Goal: Task Accomplishment & Management: Use online tool/utility

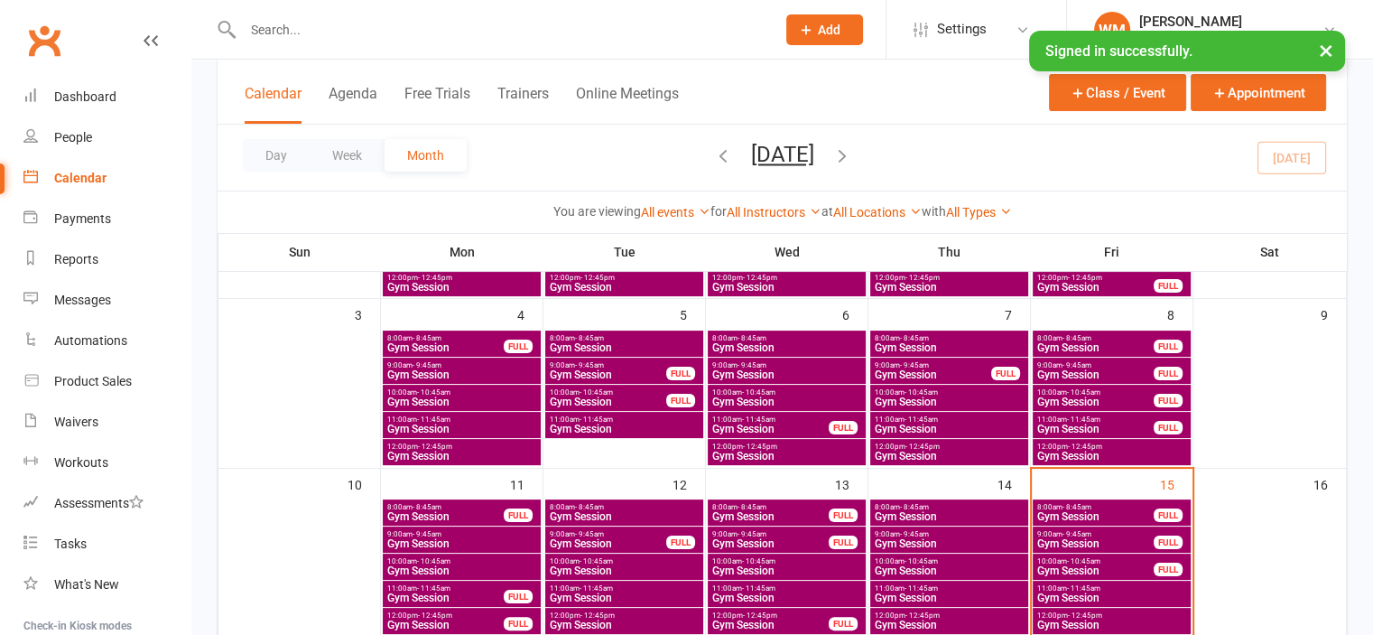
scroll to position [271, 0]
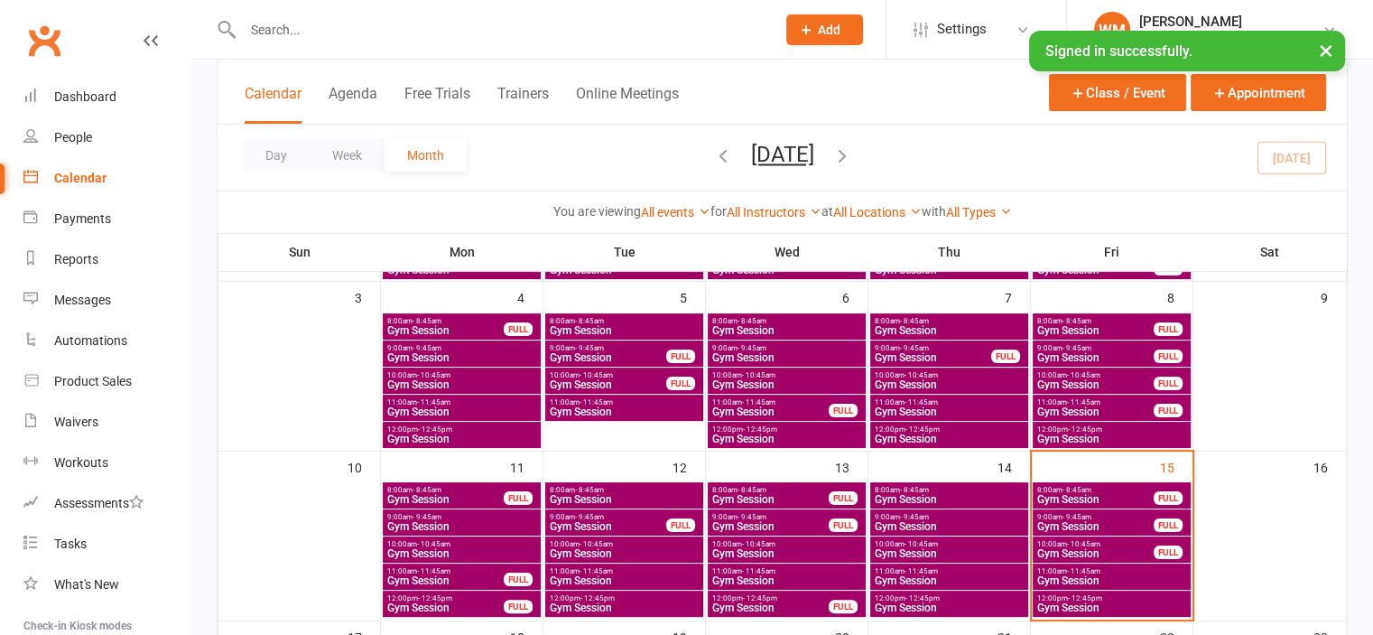
click at [1116, 488] on span "8:00am - 8:45am" at bounding box center [1096, 490] width 118 height 8
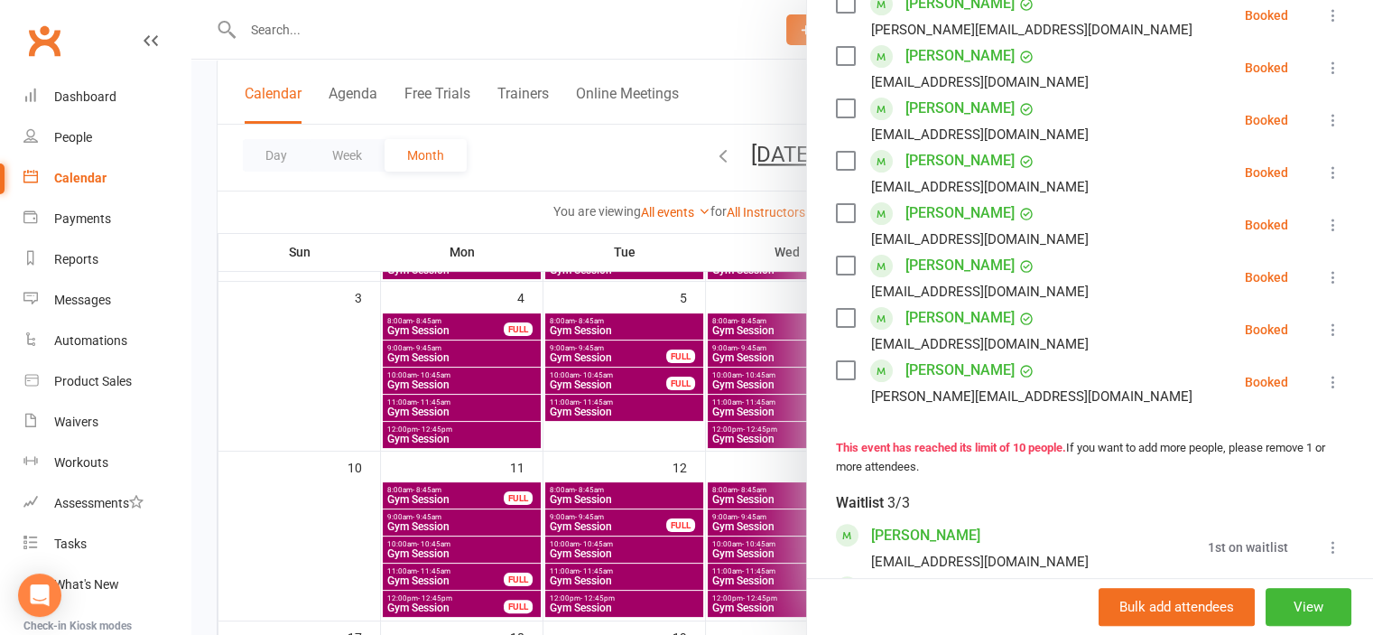
scroll to position [361, 0]
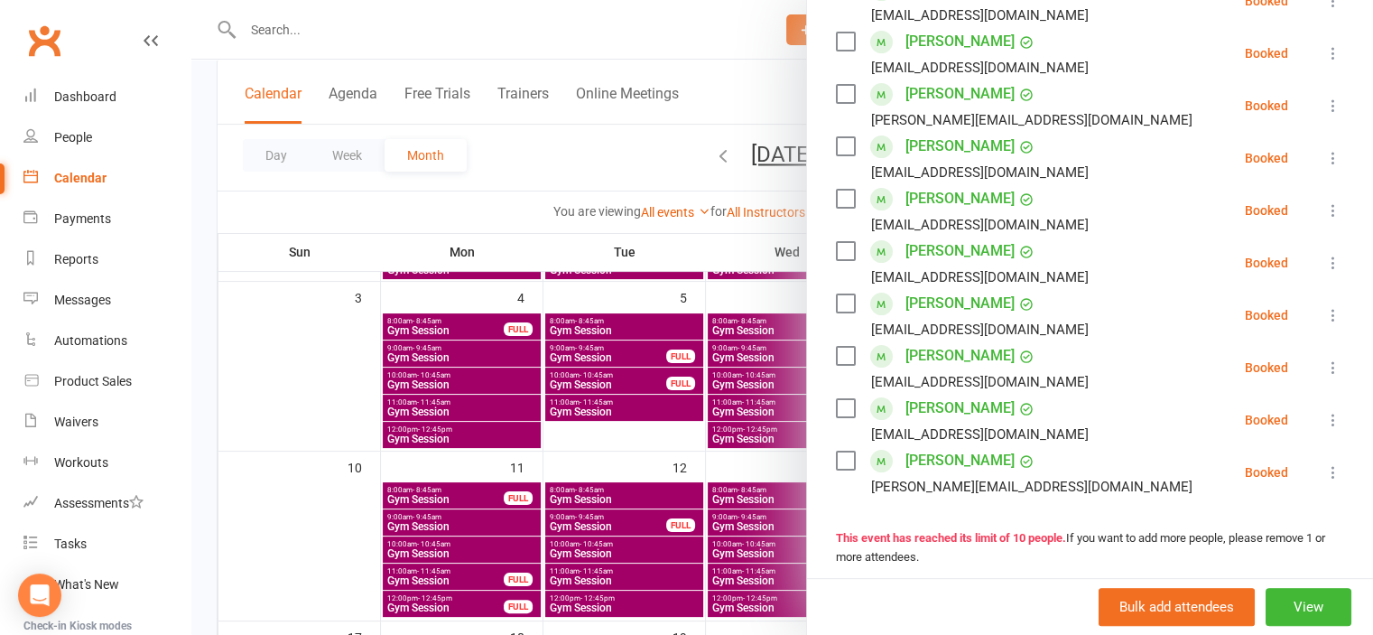
click at [938, 213] on link "Elizabeth Hudson" at bounding box center [960, 198] width 109 height 29
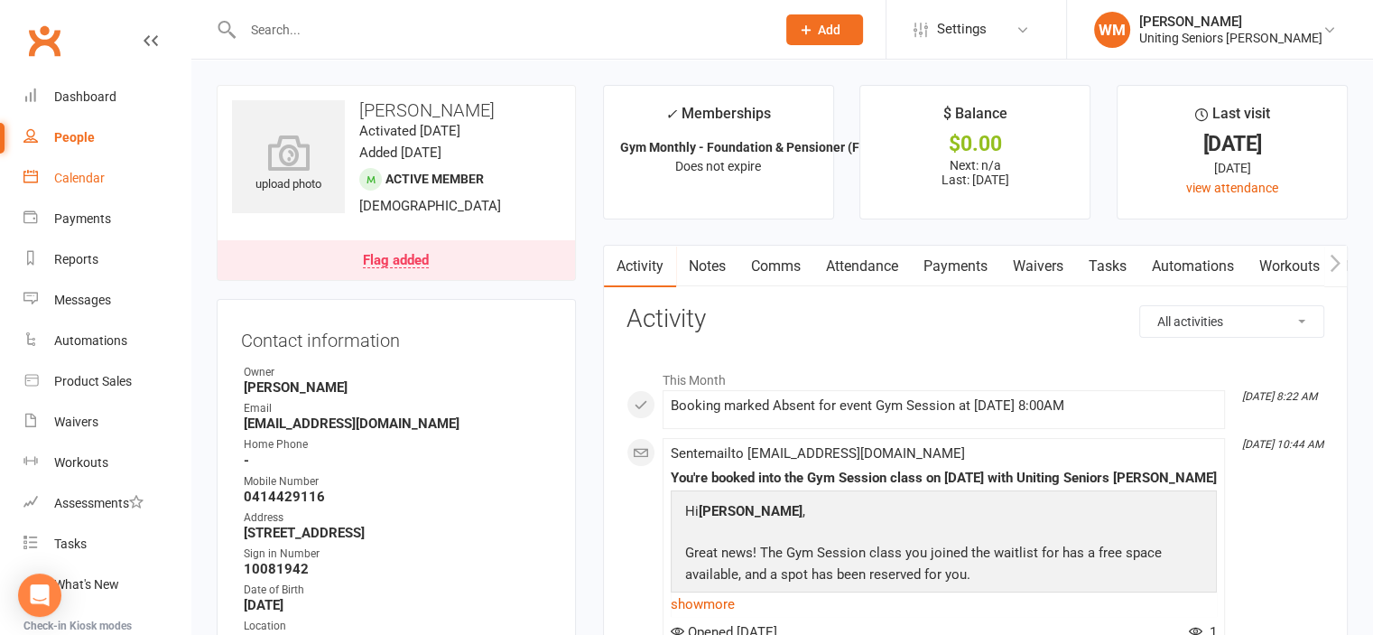
click at [98, 180] on div "Calendar" at bounding box center [79, 178] width 51 height 14
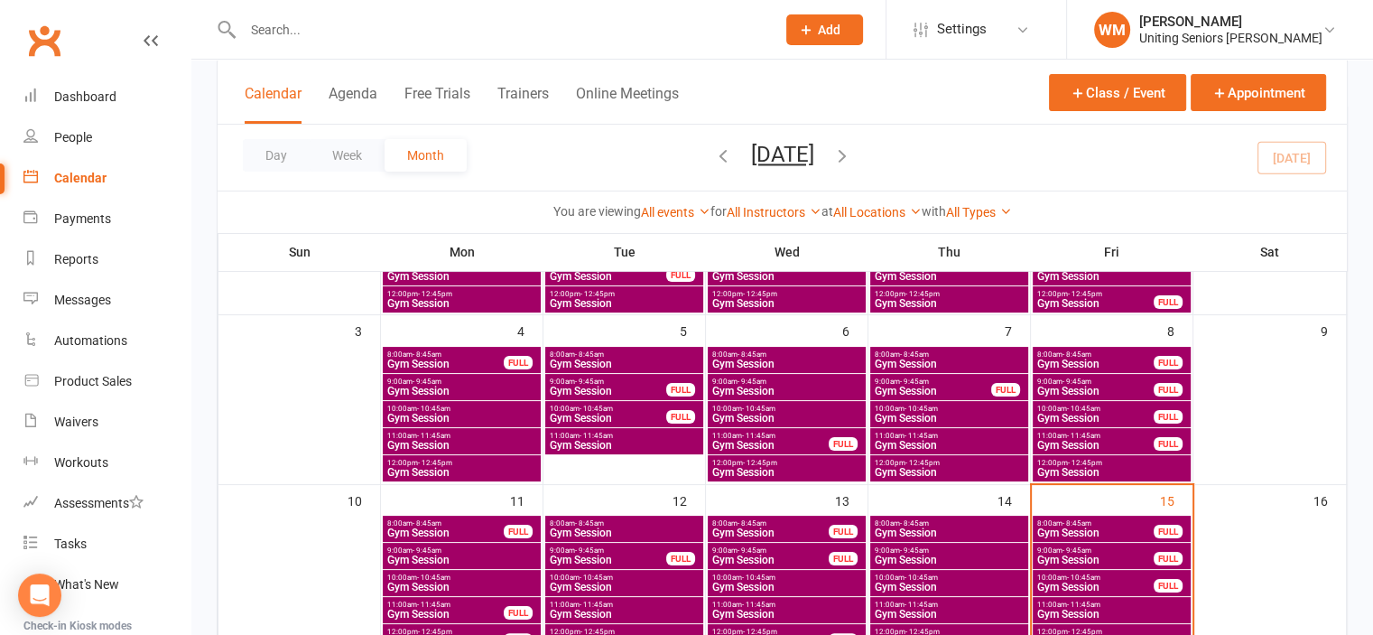
scroll to position [271, 0]
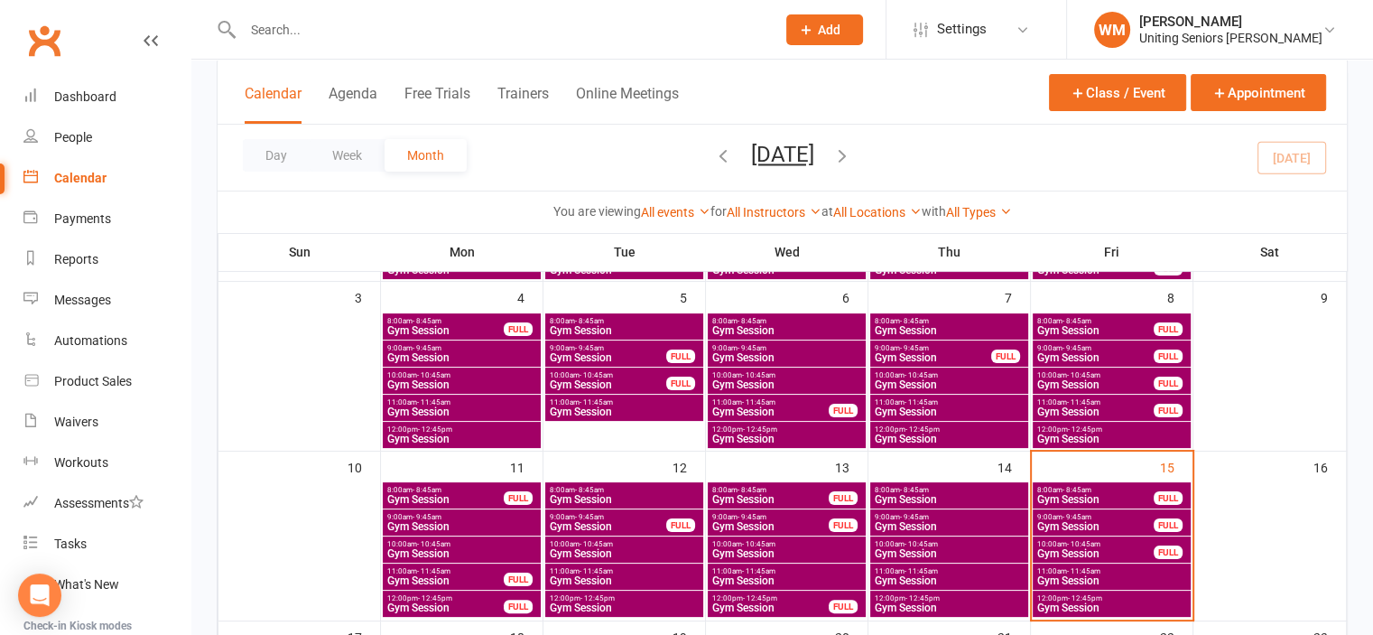
click at [1086, 494] on span "Gym Session" at bounding box center [1096, 499] width 118 height 11
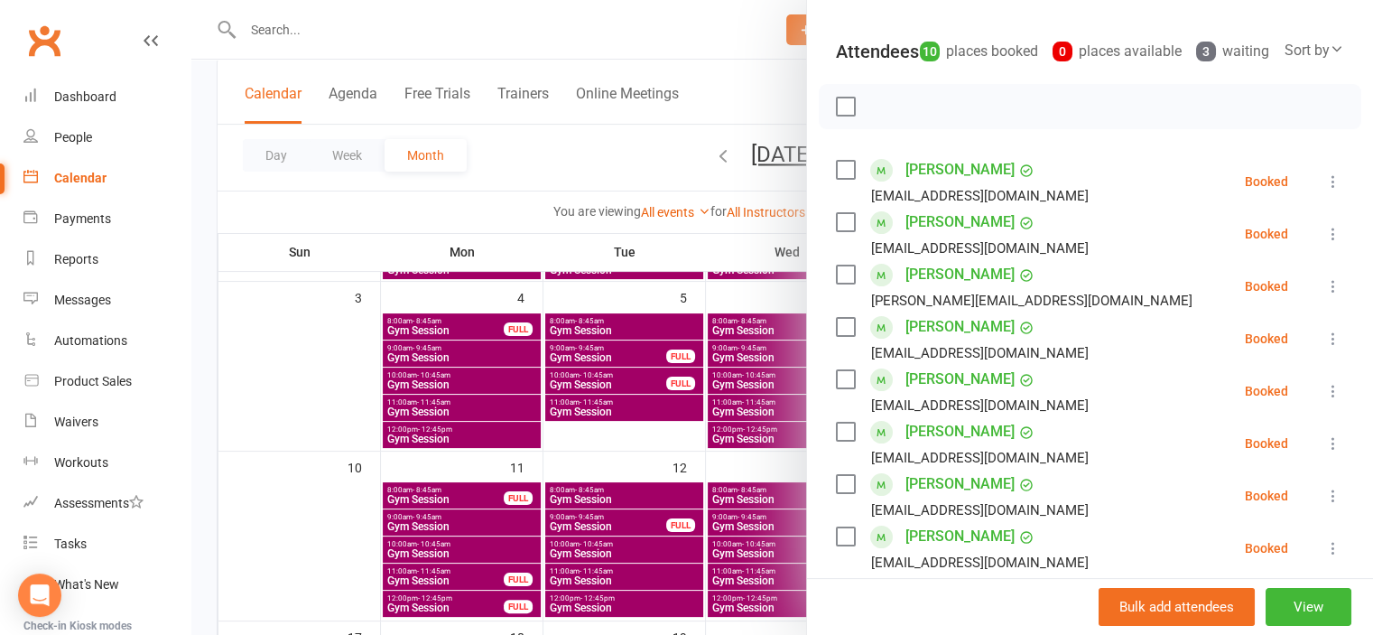
scroll to position [181, 0]
click at [324, 529] on div at bounding box center [782, 317] width 1182 height 635
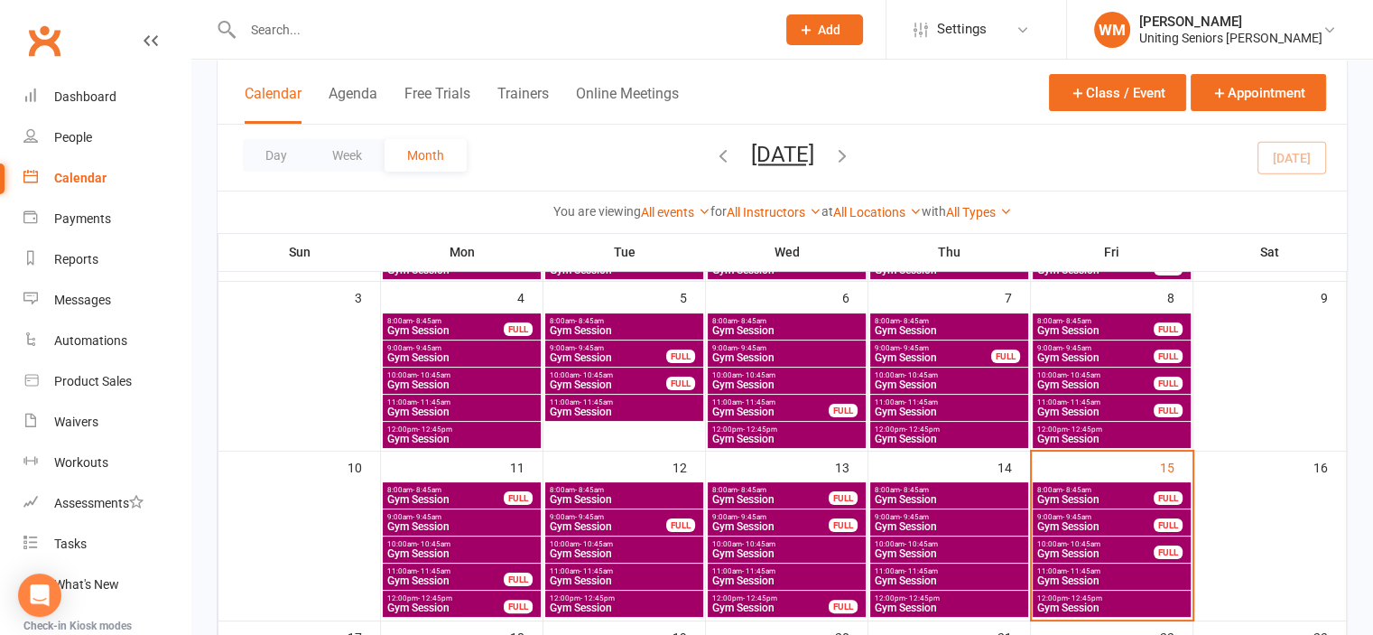
click at [1072, 513] on span "- 9:45am" at bounding box center [1077, 517] width 29 height 8
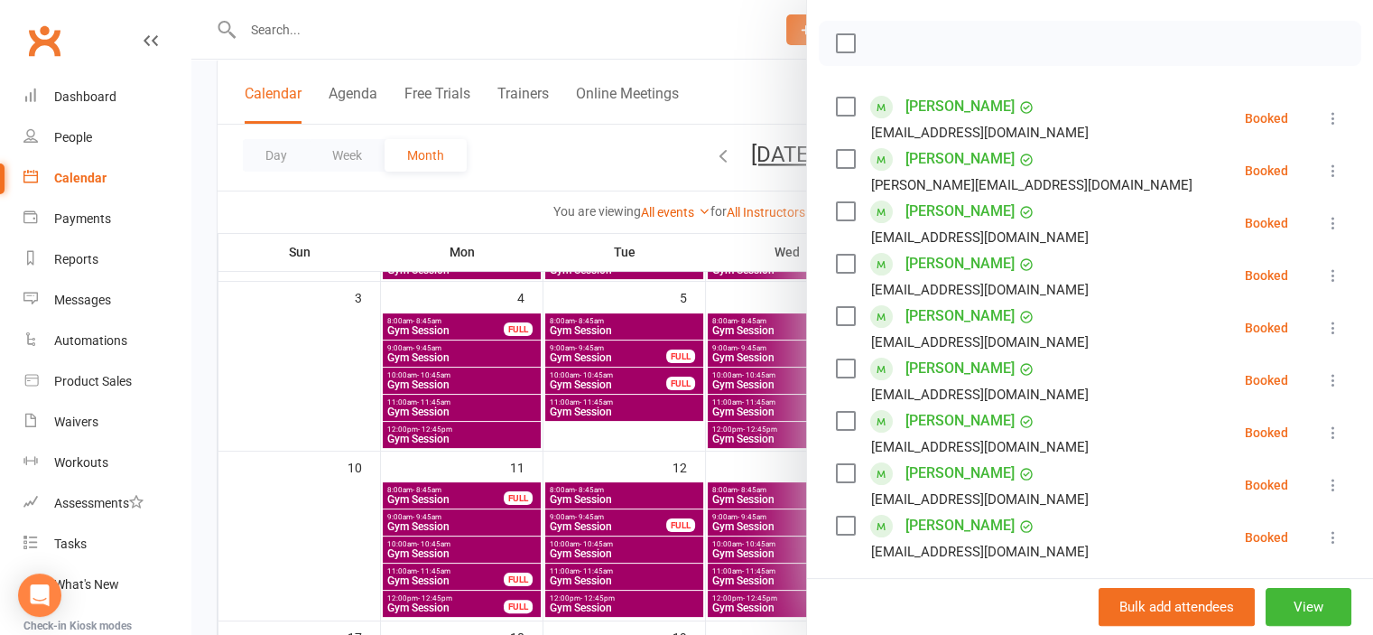
scroll to position [271, 0]
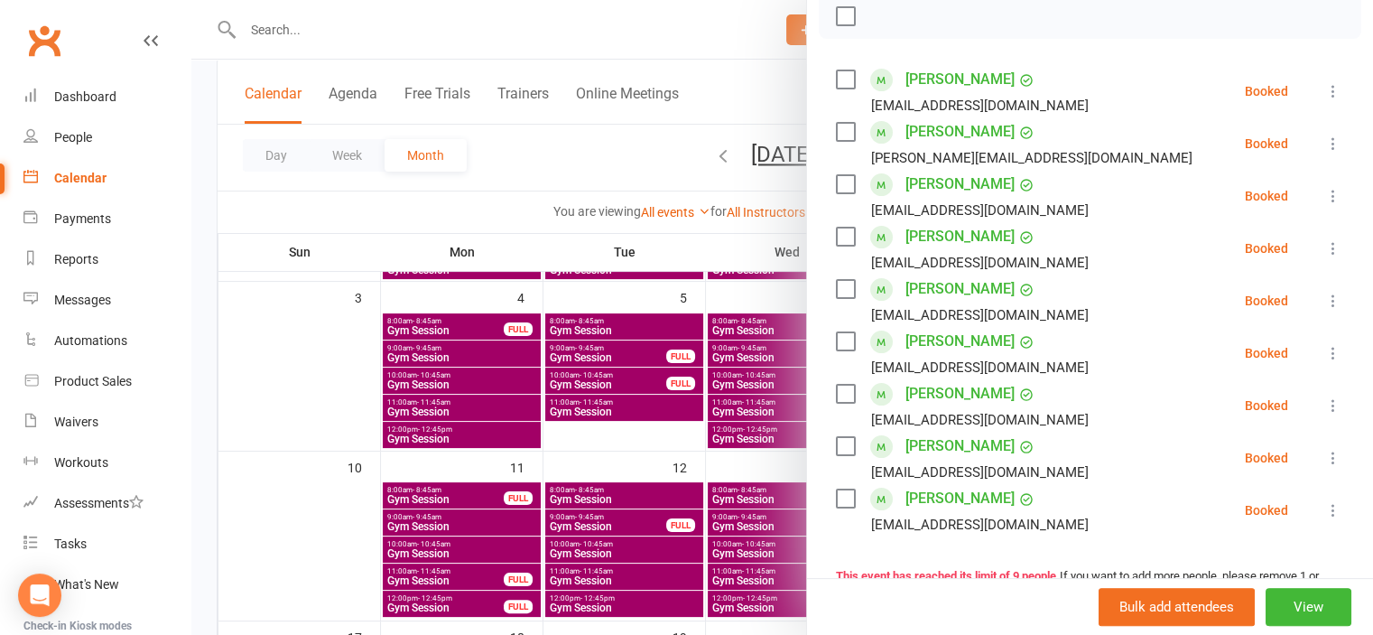
click at [338, 558] on div at bounding box center [782, 317] width 1182 height 635
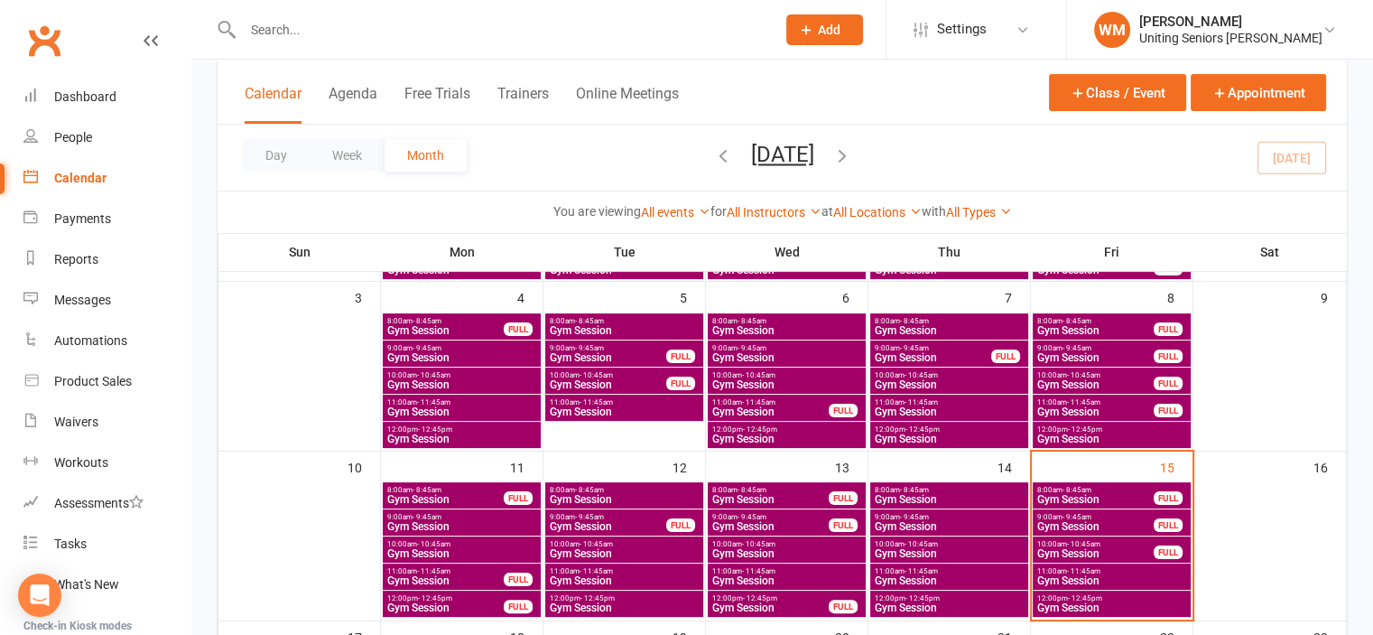
click at [1038, 525] on span "Gym Session" at bounding box center [1096, 526] width 118 height 11
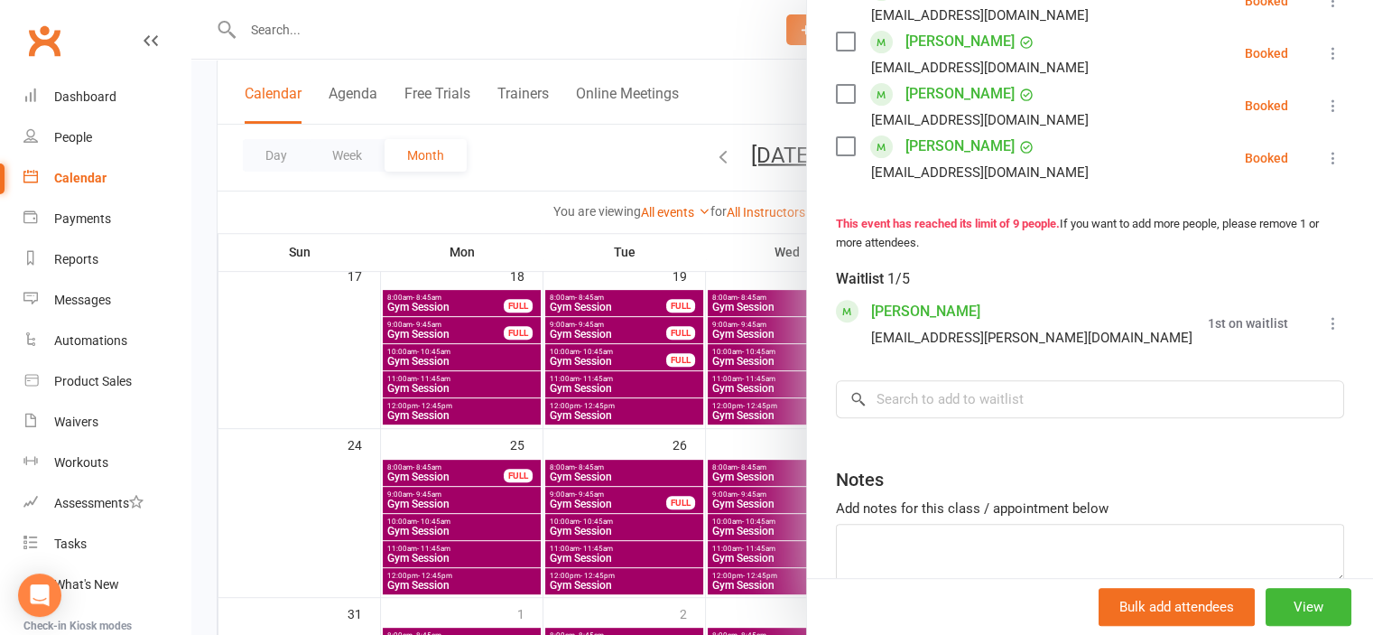
scroll to position [632, 0]
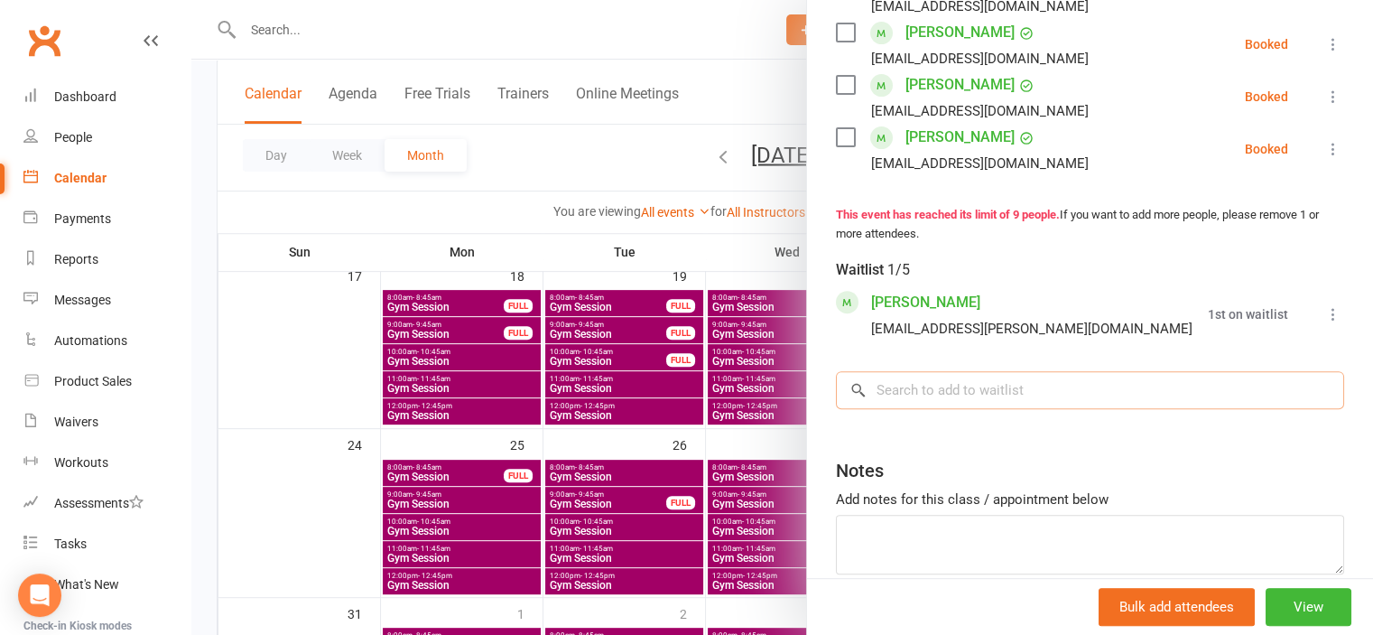
click at [1074, 409] on input "search" at bounding box center [1090, 390] width 508 height 38
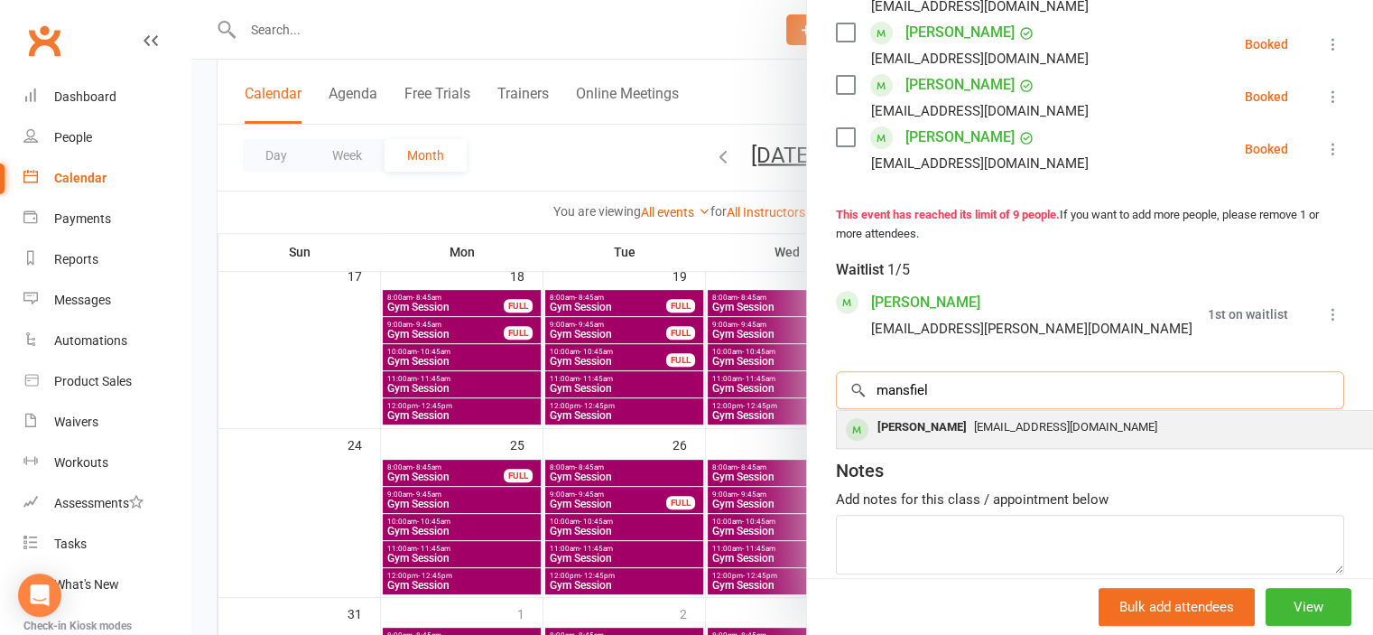
type input "mansfiel"
click at [1067, 433] on span "rob.mansfield@hotmail.com" at bounding box center [1065, 427] width 183 height 14
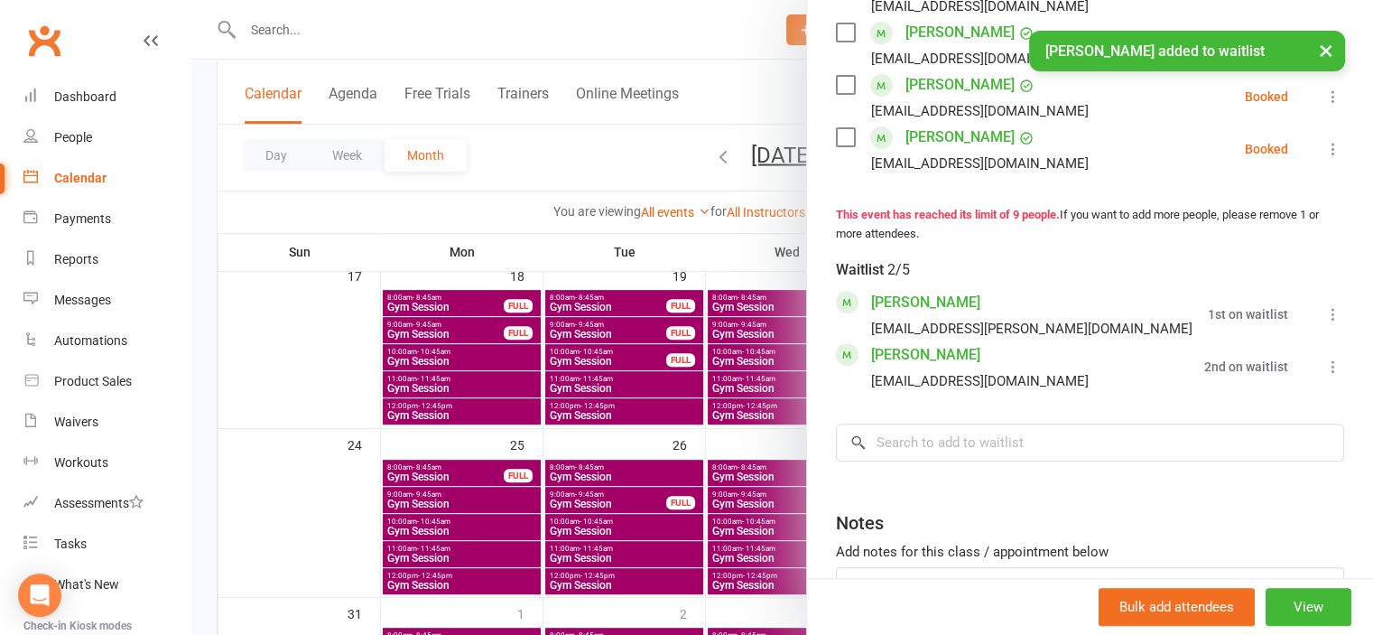
click at [1325, 376] on icon at bounding box center [1334, 367] width 18 height 18
click at [1260, 420] on link "Book now" at bounding box center [1246, 402] width 194 height 36
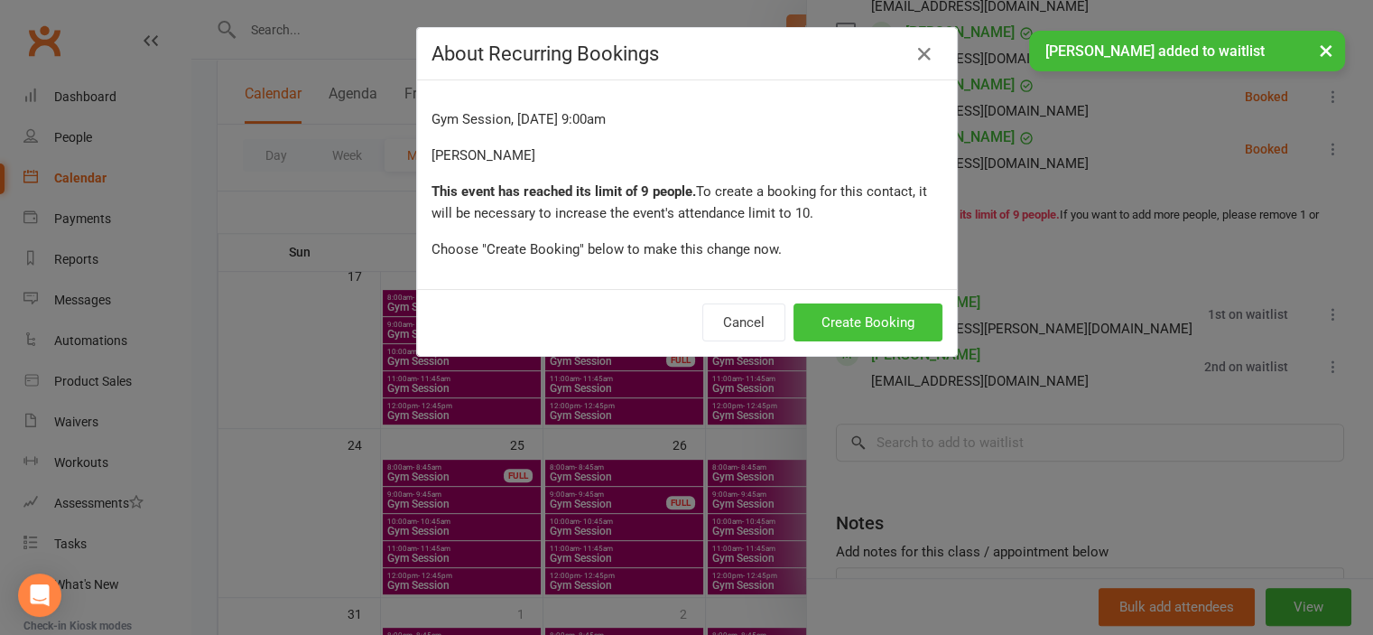
click at [896, 328] on button "Create Booking" at bounding box center [868, 322] width 149 height 38
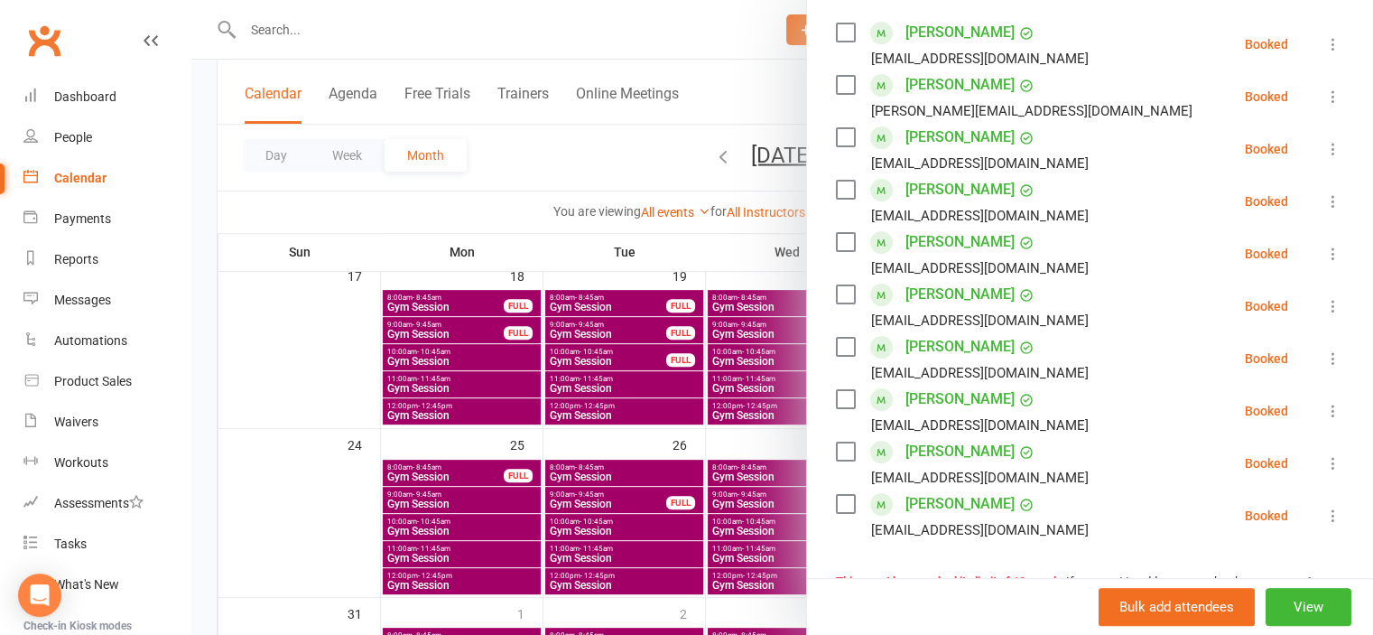
scroll to position [361, 0]
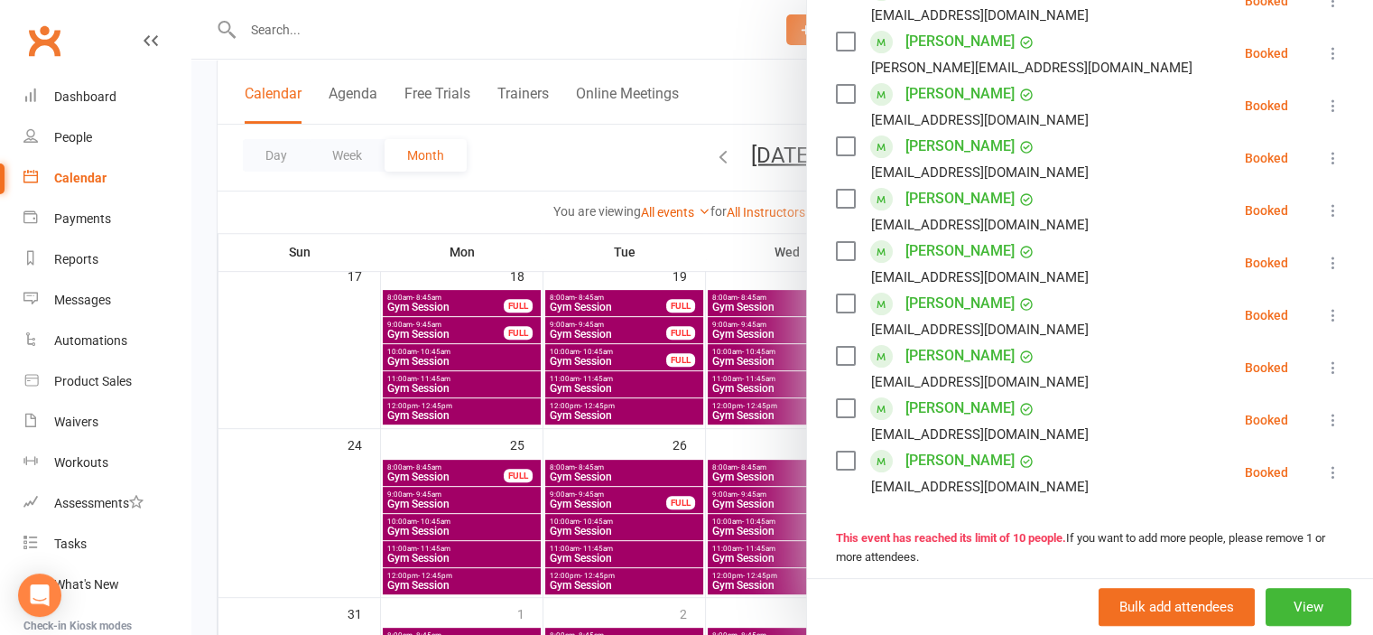
click at [367, 380] on div at bounding box center [782, 317] width 1182 height 635
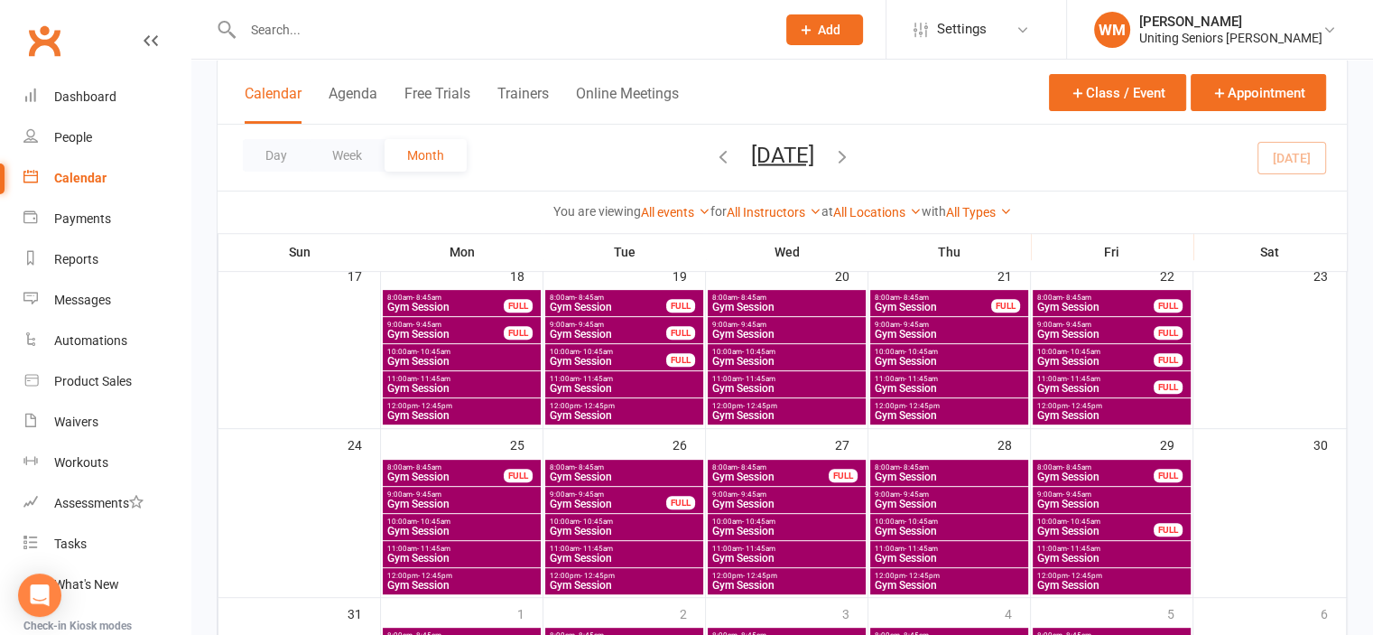
click at [1062, 471] on span "Gym Session" at bounding box center [1096, 476] width 118 height 11
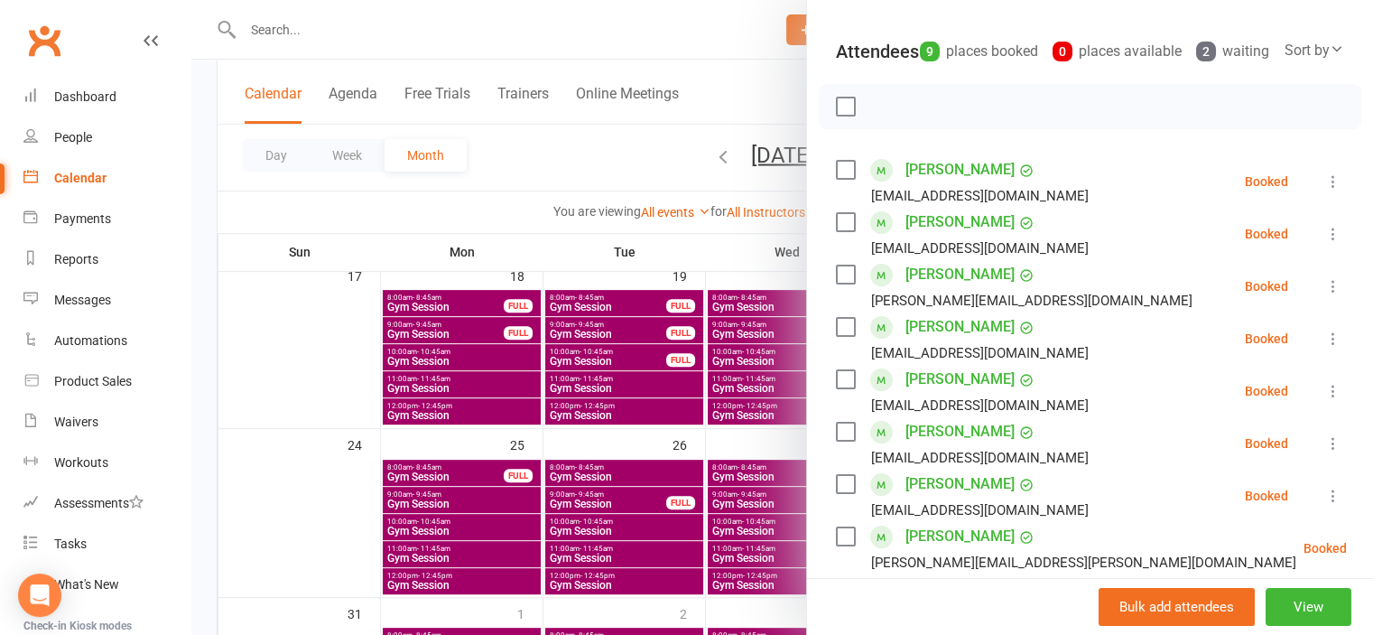
scroll to position [271, 0]
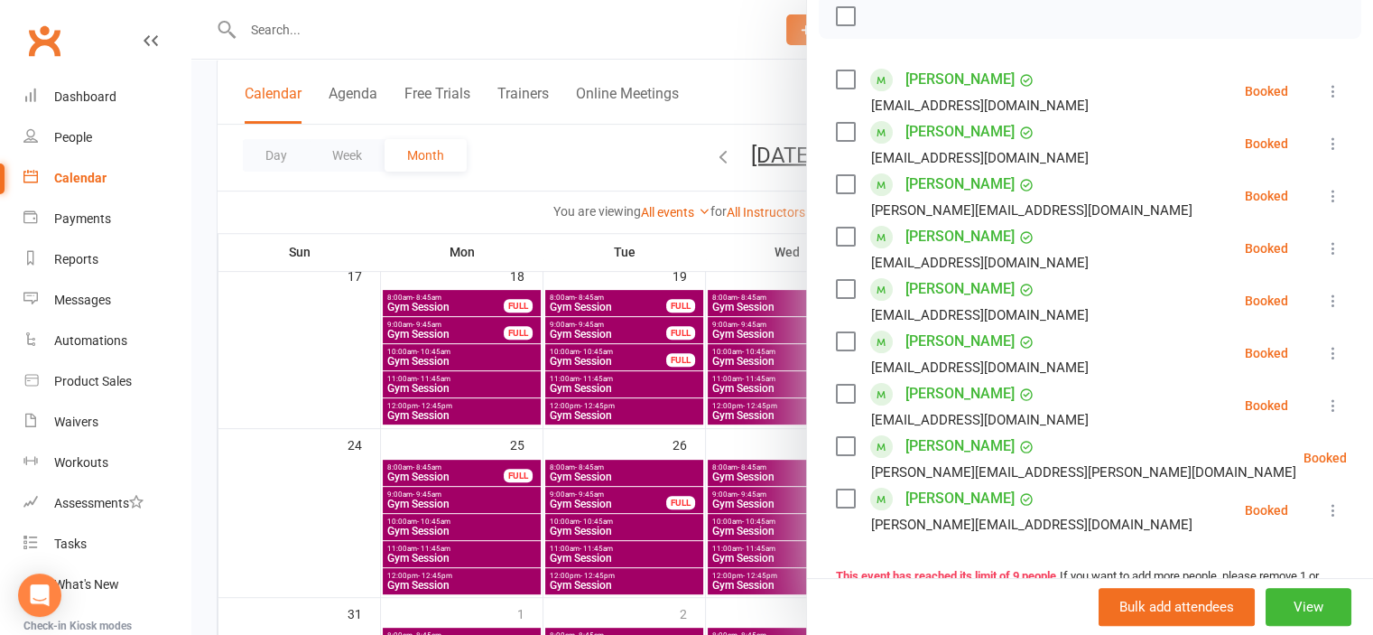
click at [1325, 414] on icon at bounding box center [1334, 405] width 18 height 18
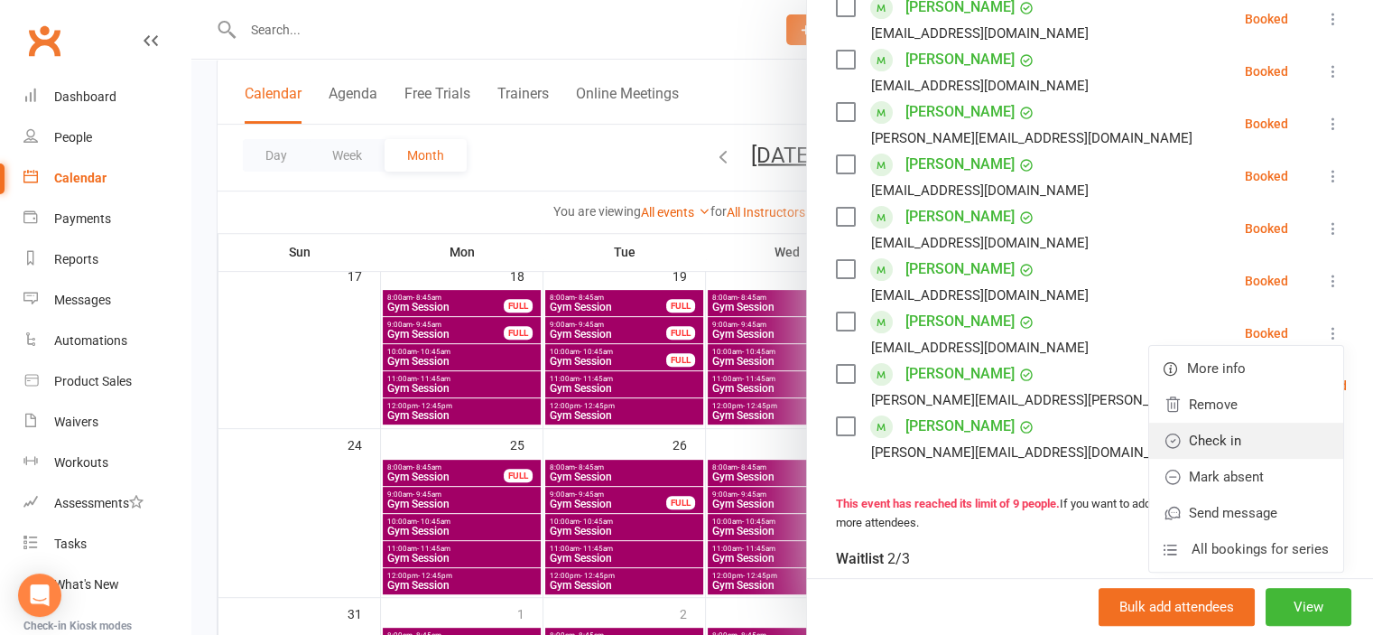
scroll to position [451, 0]
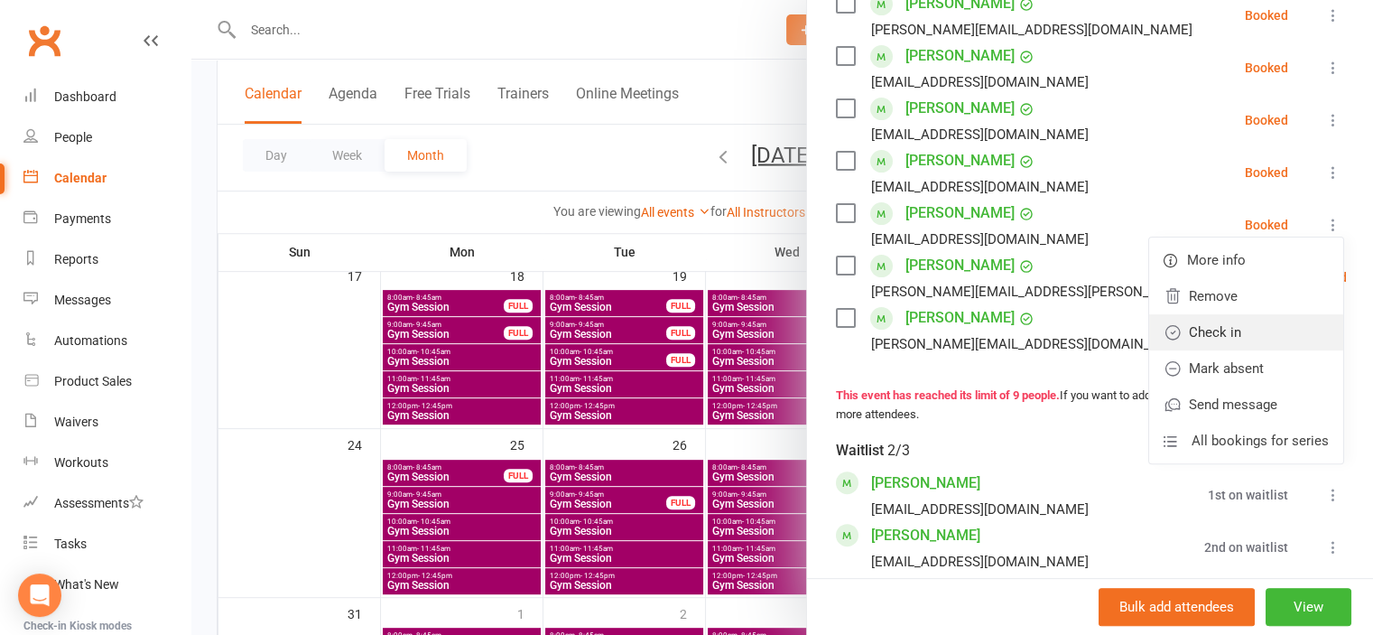
click at [1187, 350] on link "Check in" at bounding box center [1246, 332] width 194 height 36
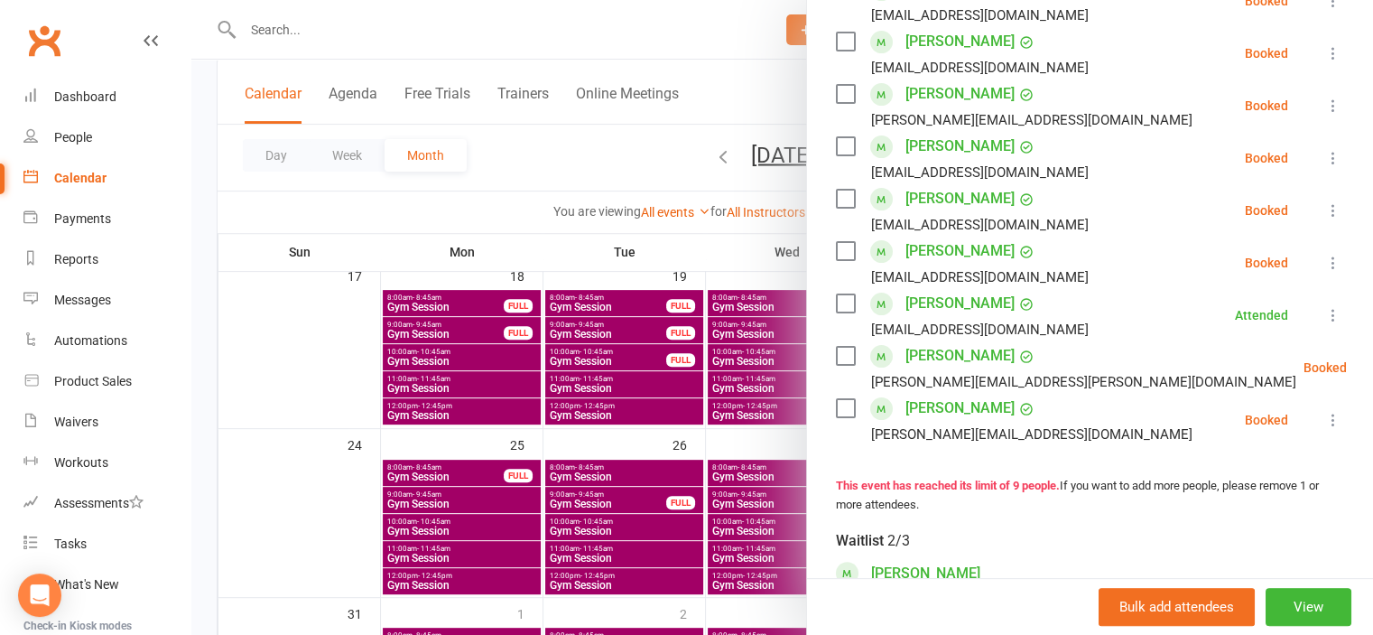
scroll to position [271, 0]
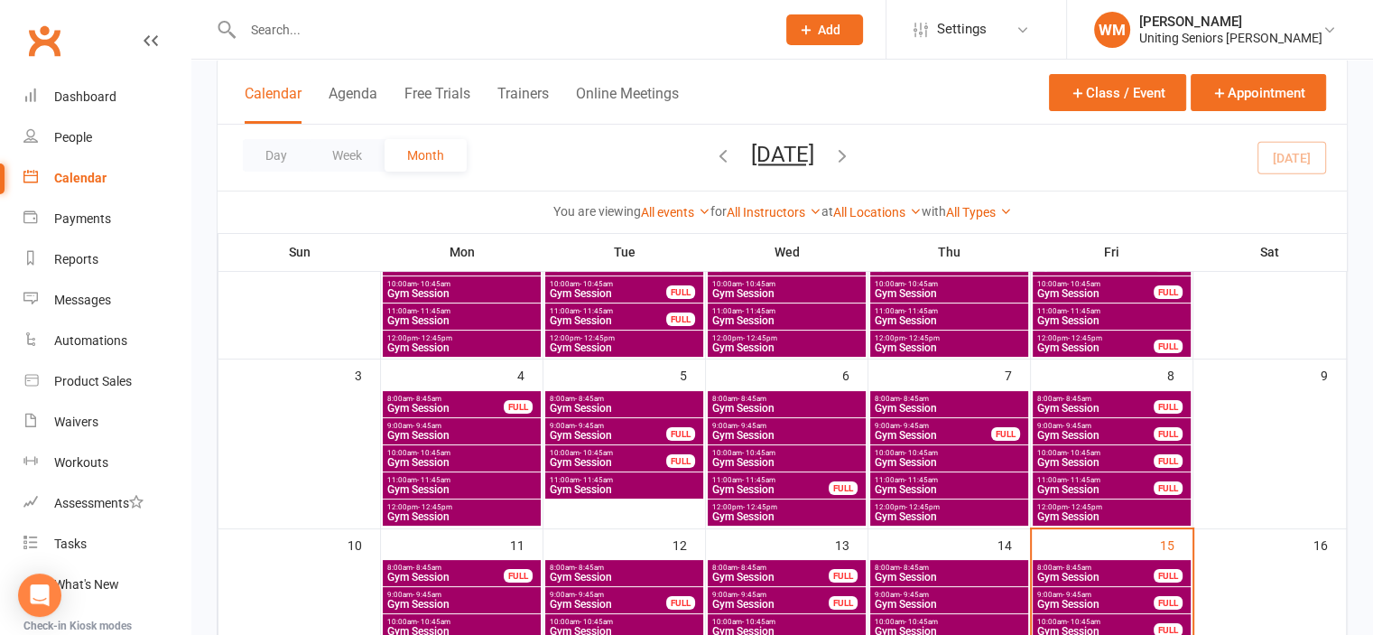
scroll to position [271, 0]
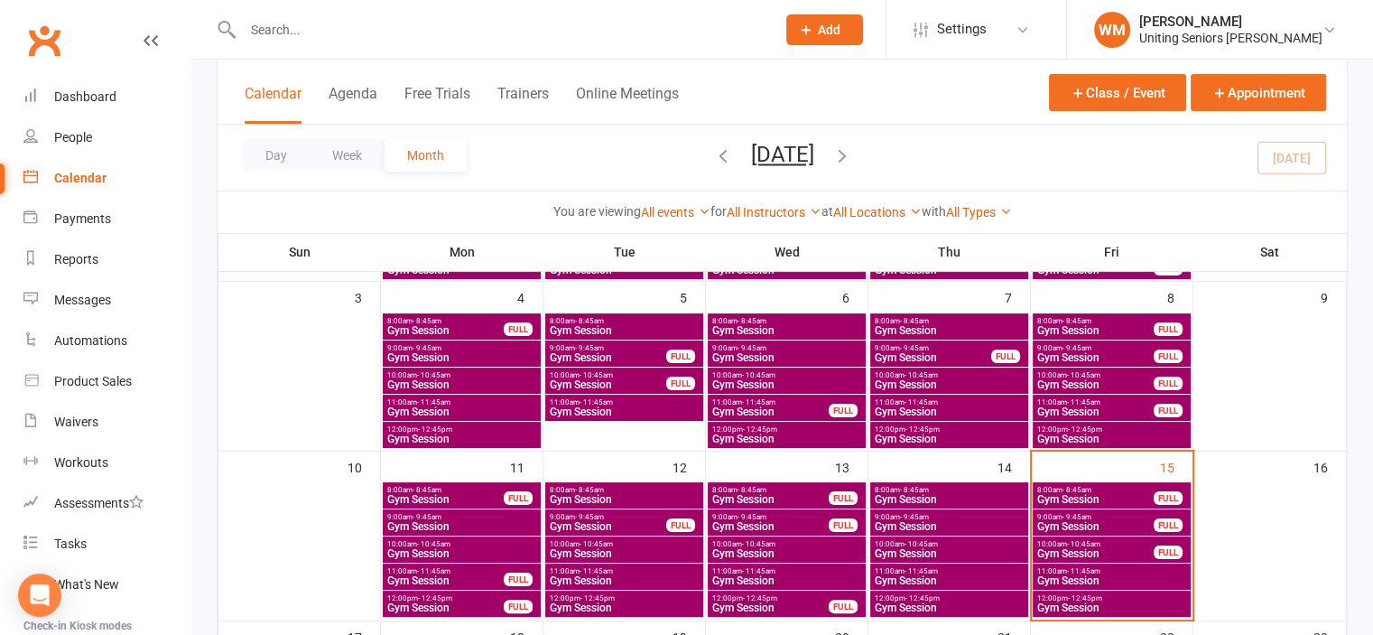
click at [1079, 494] on span "Gym Session" at bounding box center [1096, 499] width 118 height 11
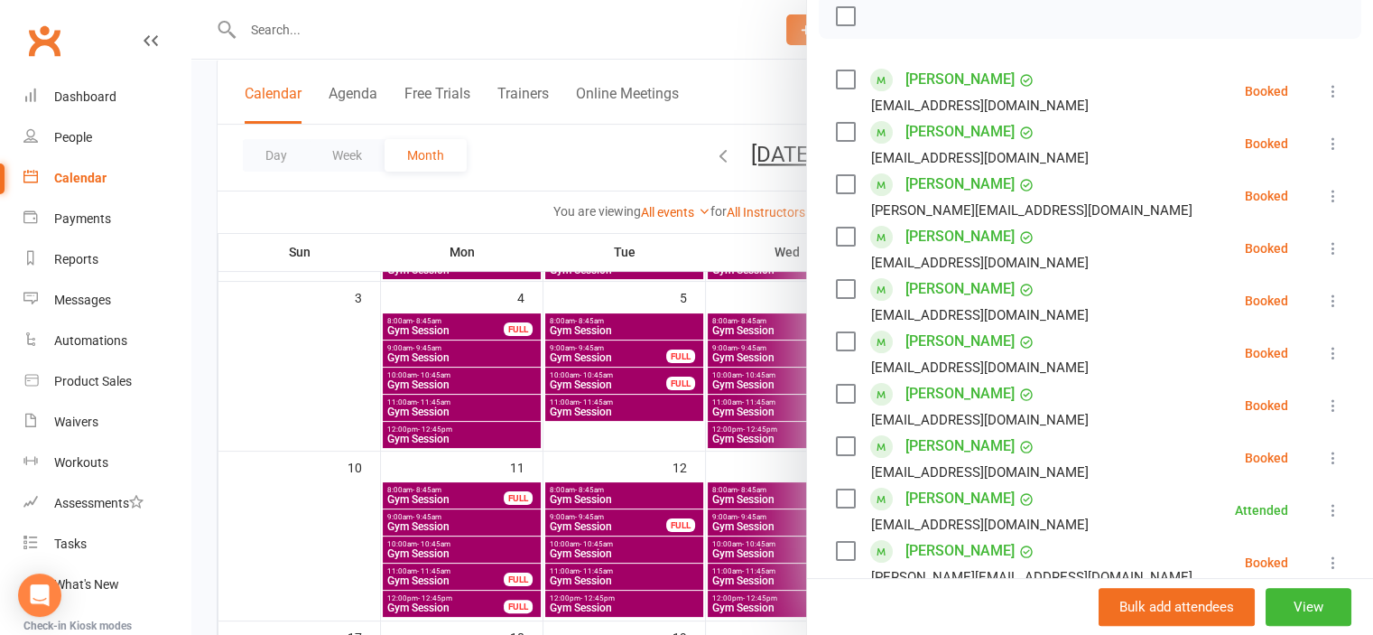
click at [1325, 310] on icon at bounding box center [1334, 301] width 18 height 18
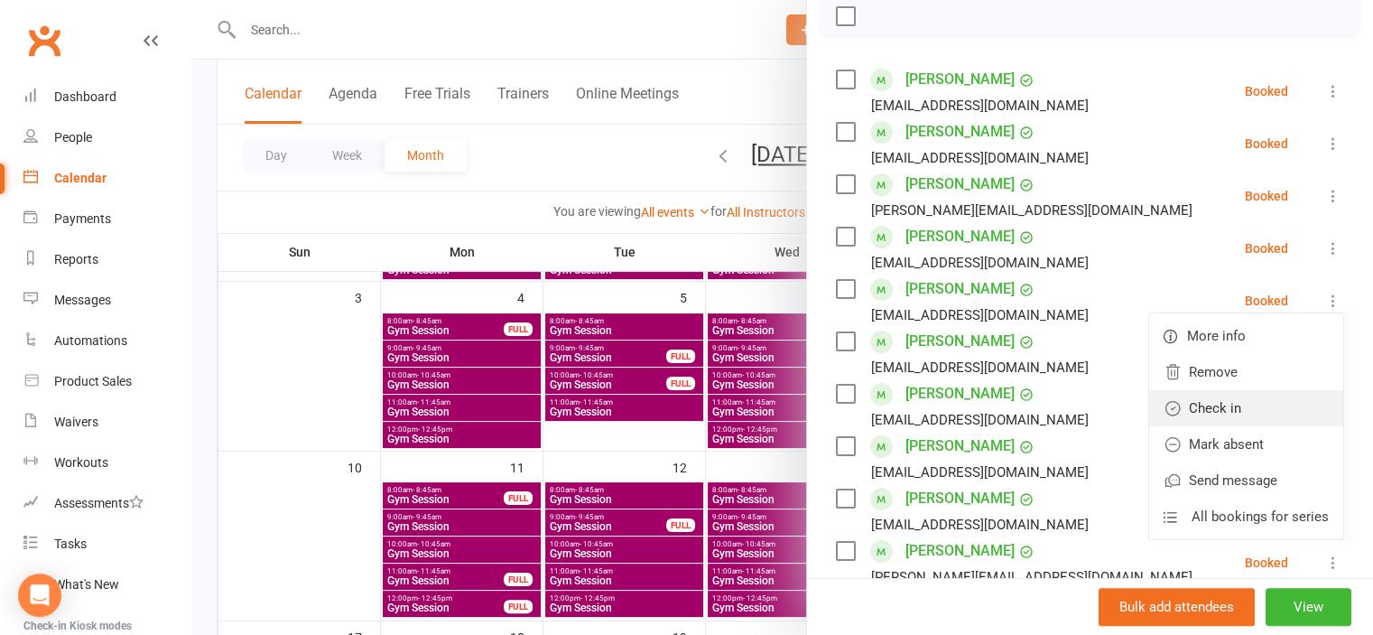
click at [1252, 424] on link "Check in" at bounding box center [1246, 408] width 194 height 36
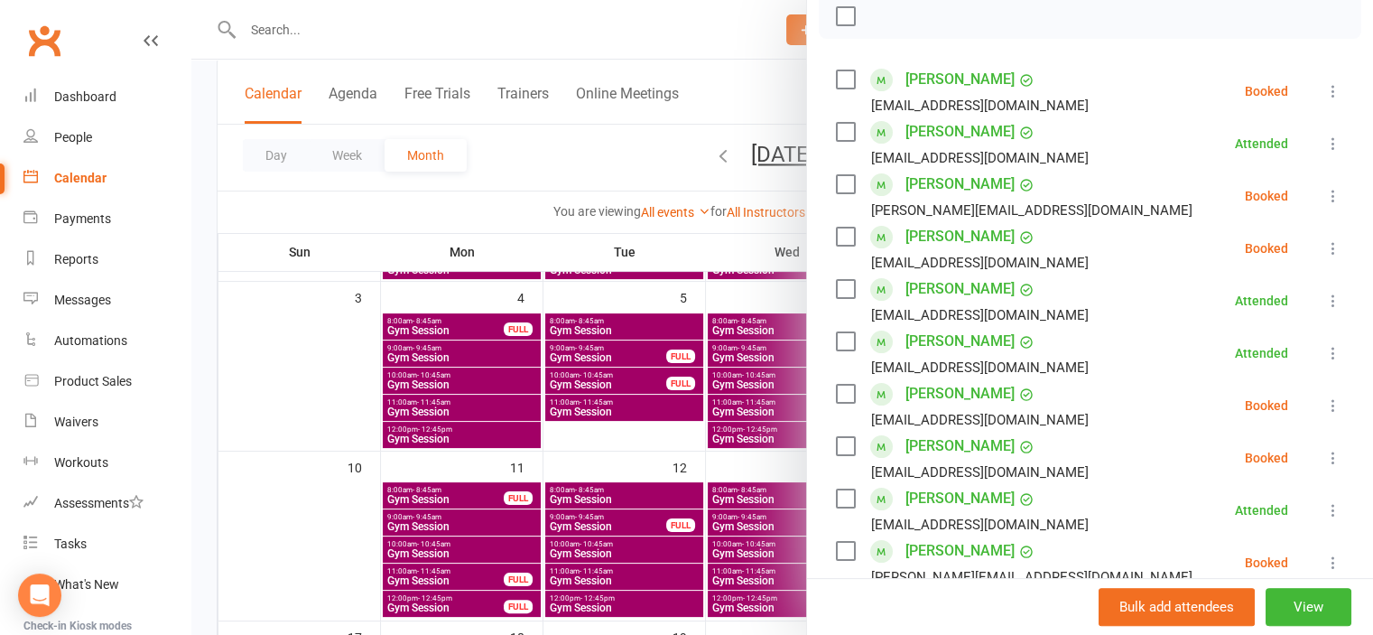
click at [1325, 257] on icon at bounding box center [1334, 248] width 18 height 18
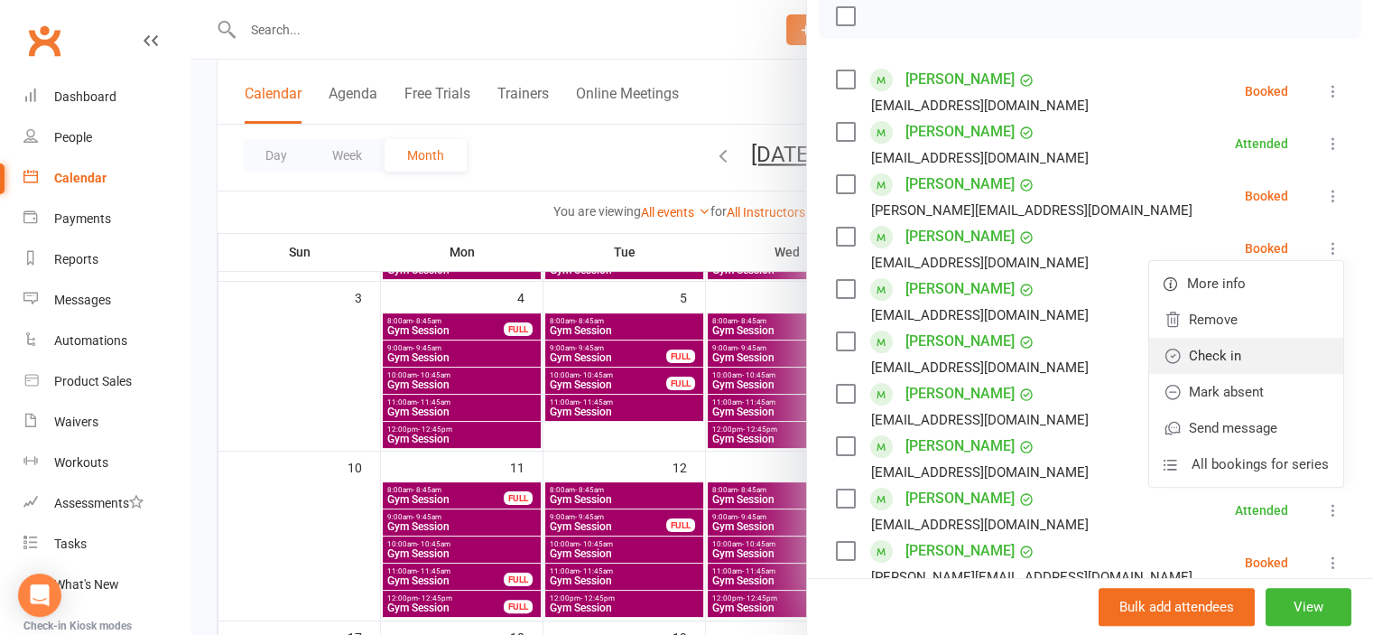
click at [1238, 374] on link "Check in" at bounding box center [1246, 356] width 194 height 36
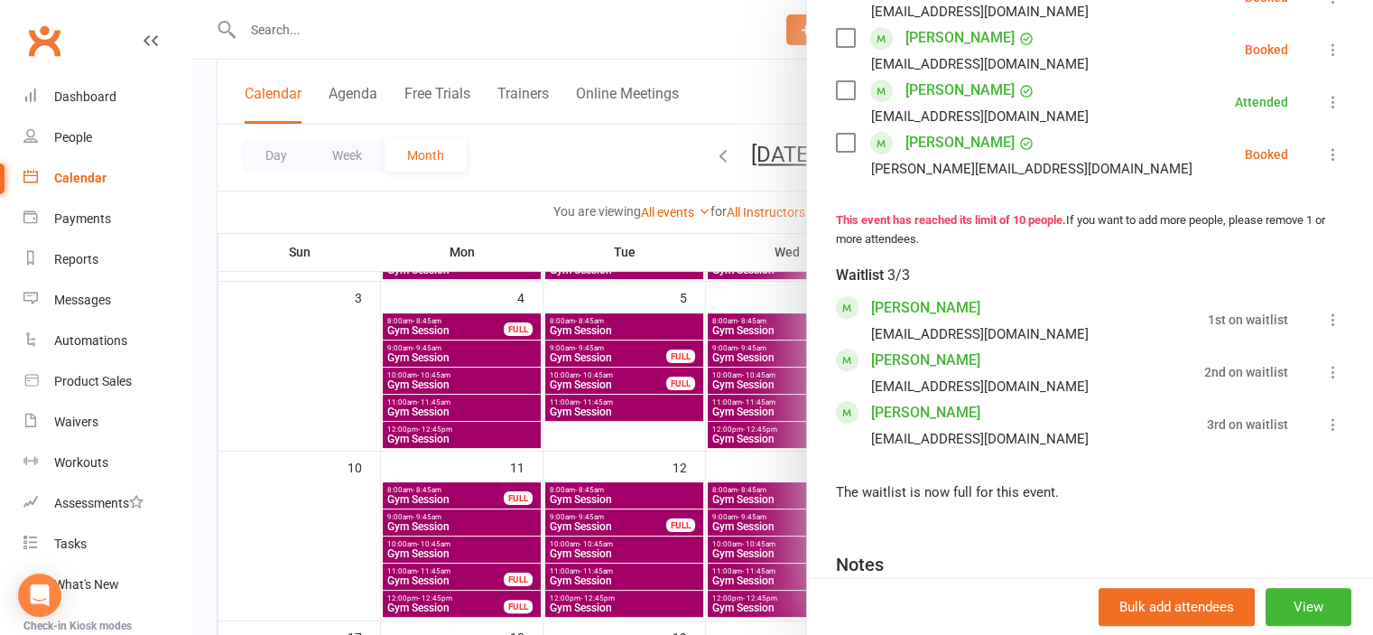
scroll to position [722, 0]
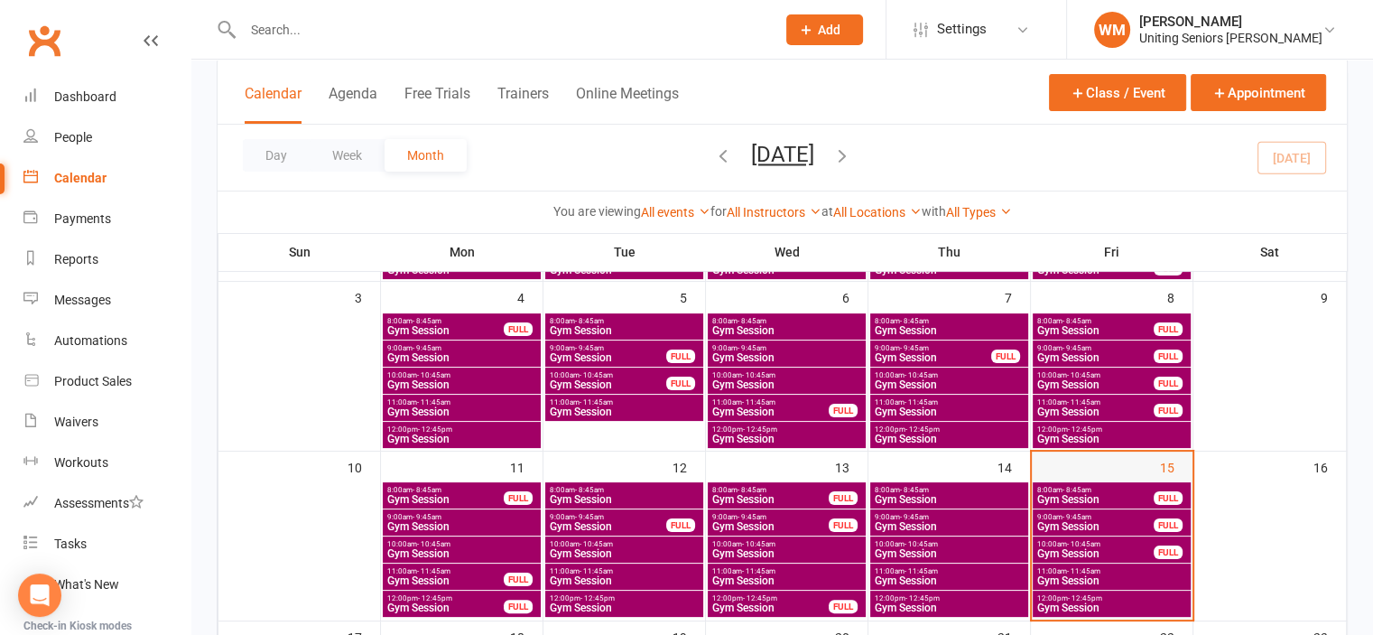
scroll to position [361, 0]
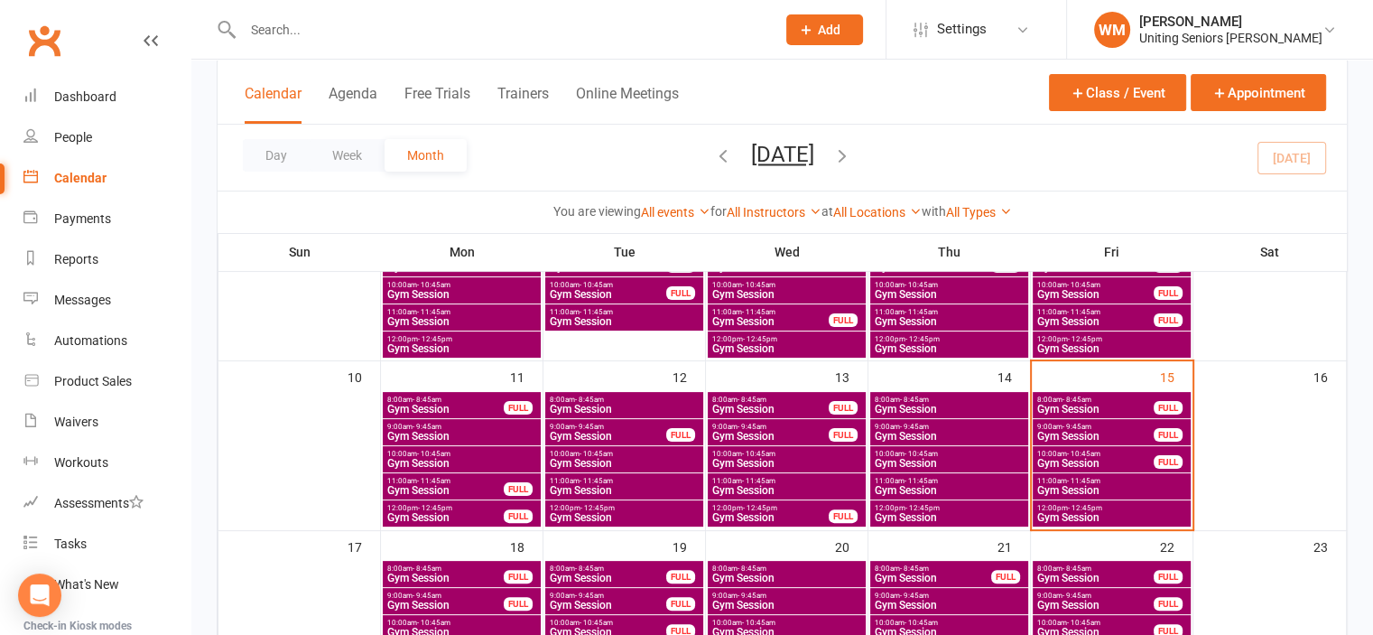
click at [1076, 479] on span "- 11:45am" at bounding box center [1083, 481] width 33 height 8
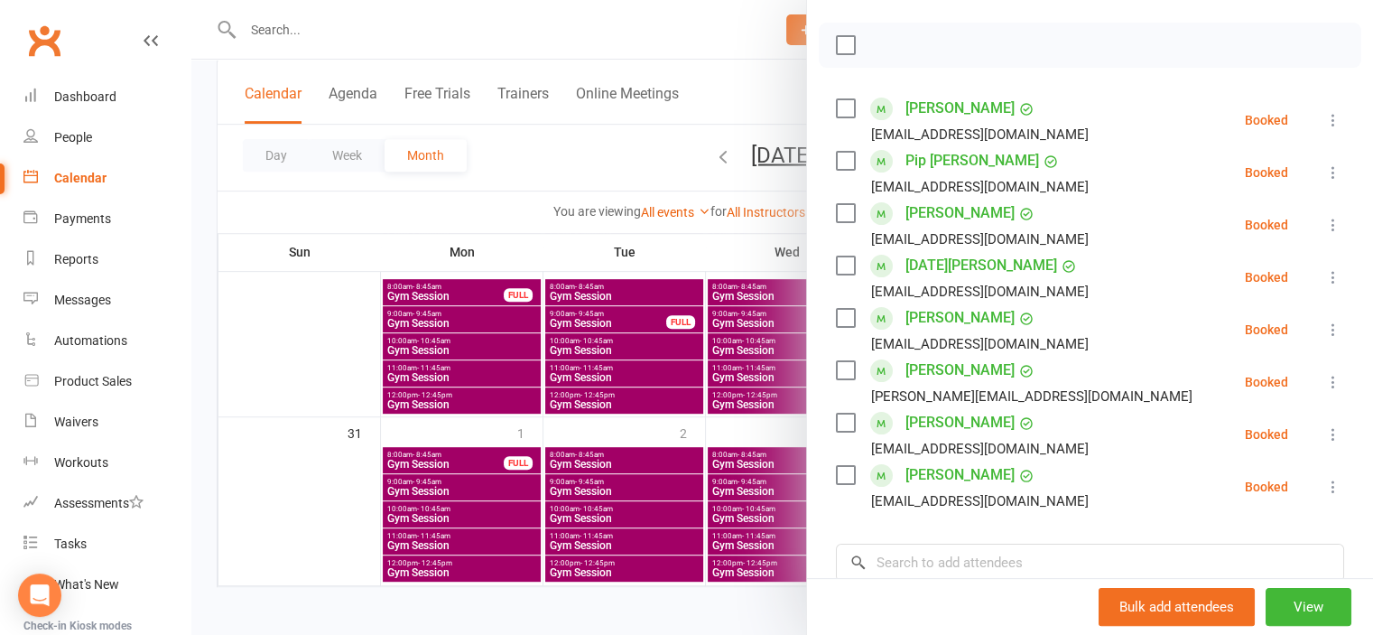
scroll to position [271, 0]
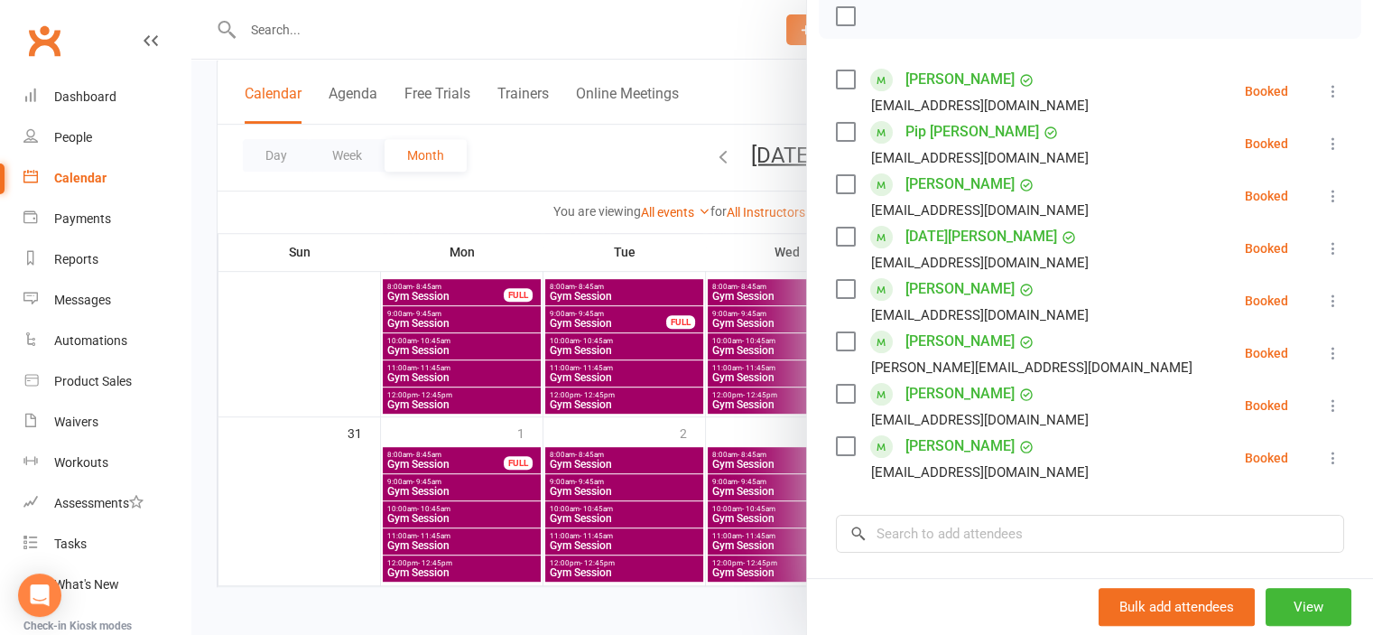
click at [313, 329] on div at bounding box center [782, 317] width 1182 height 635
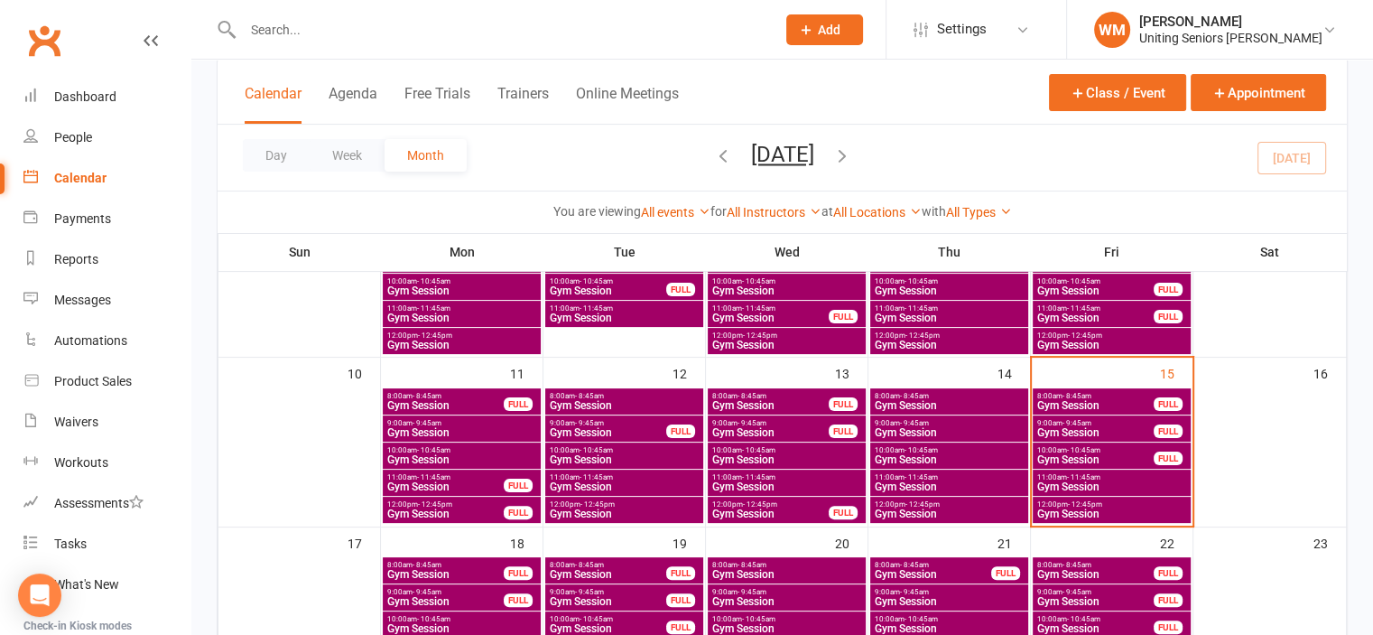
scroll to position [361, 0]
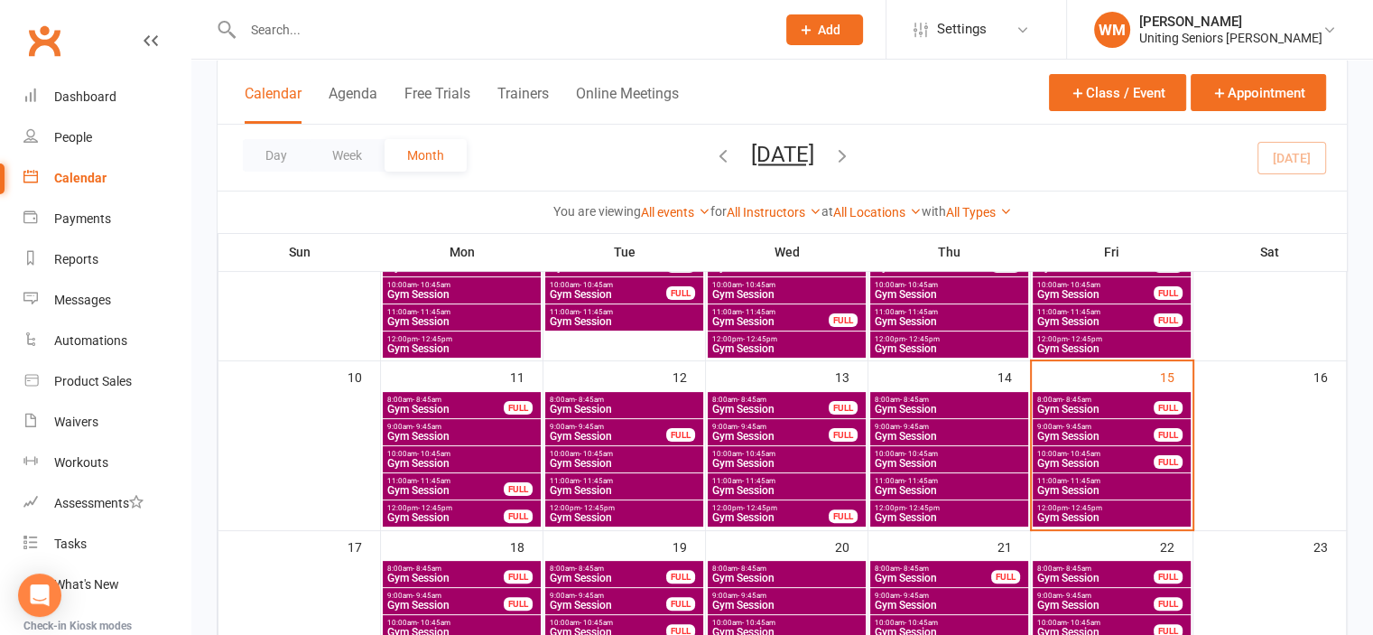
click at [1099, 397] on span "8:00am - 8:45am" at bounding box center [1096, 399] width 118 height 8
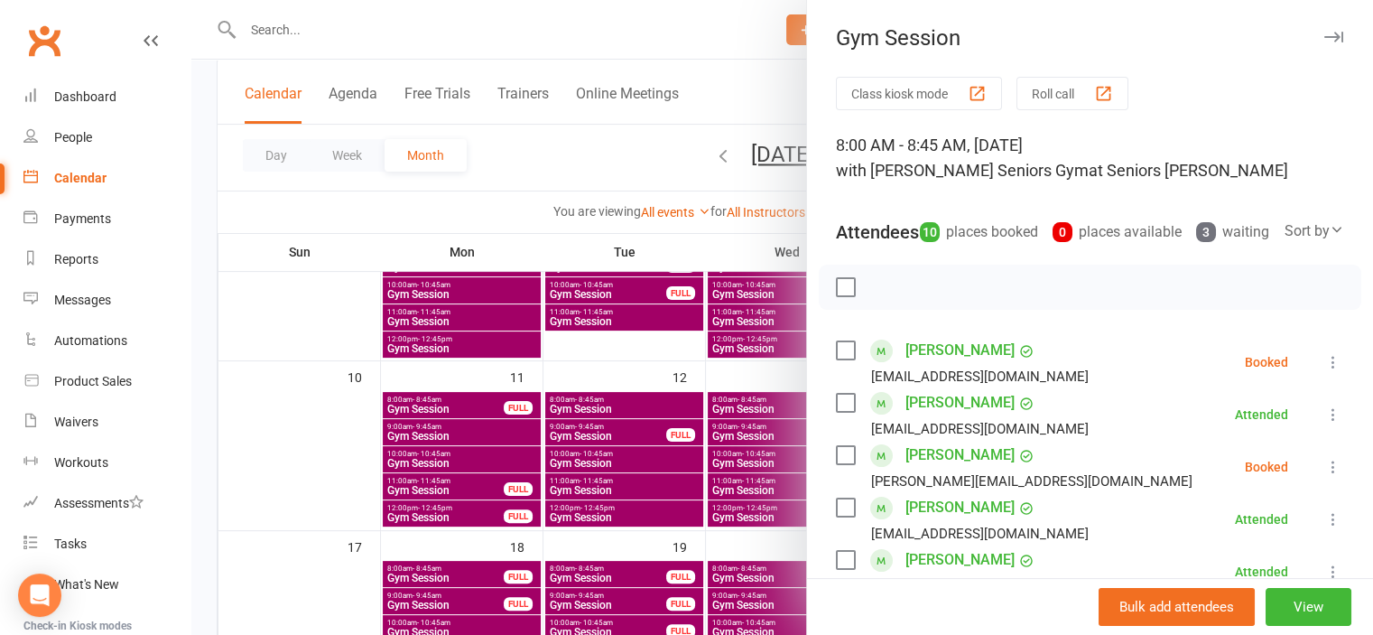
click at [1325, 371] on icon at bounding box center [1334, 362] width 18 height 18
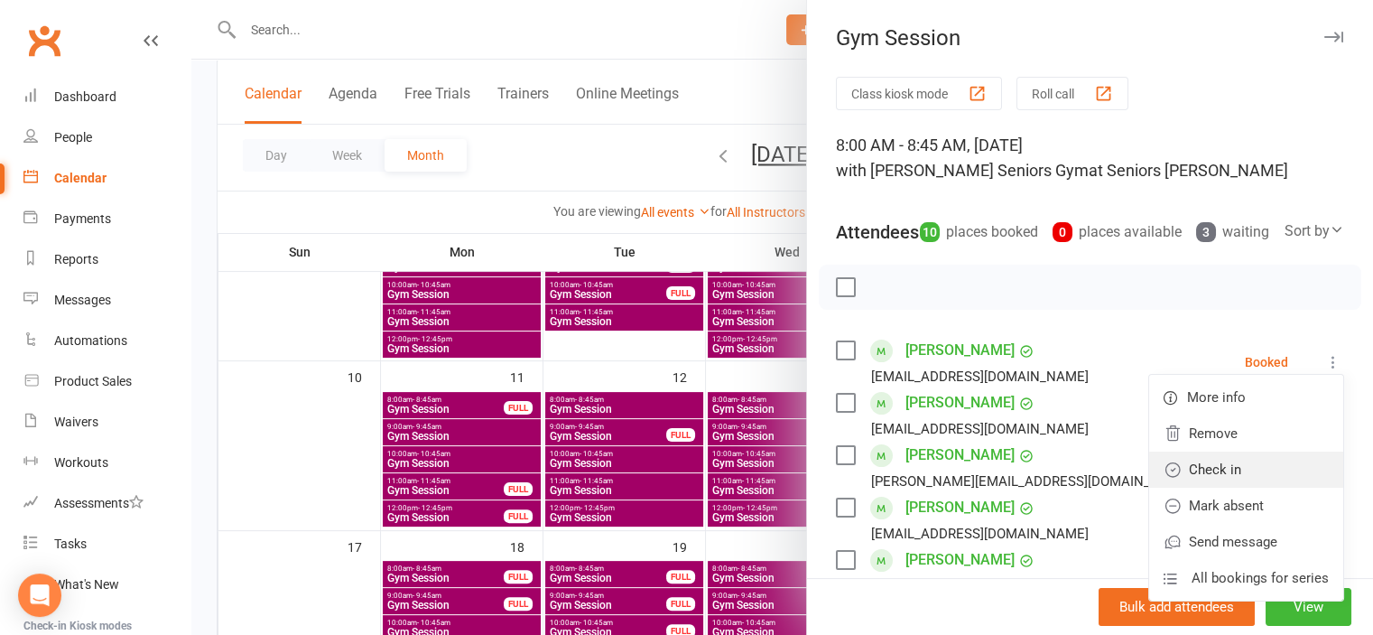
click at [1218, 488] on link "Check in" at bounding box center [1246, 469] width 194 height 36
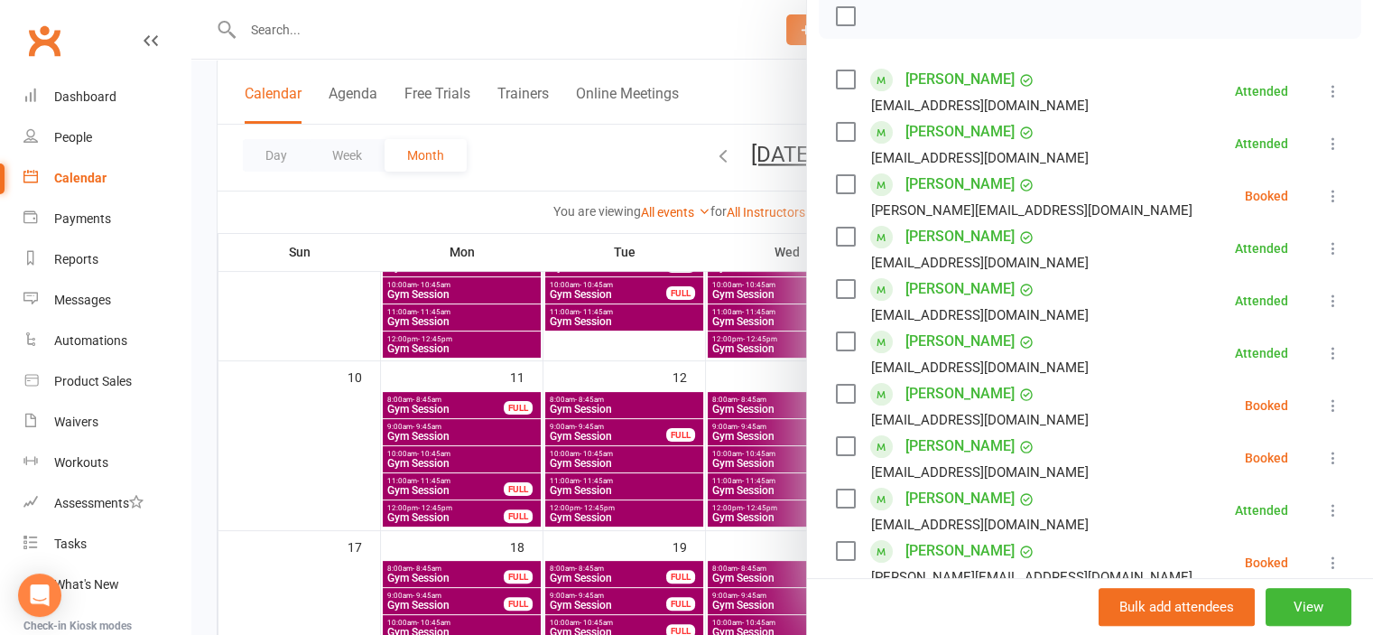
scroll to position [90, 0]
